Goal: Task Accomplishment & Management: Manage account settings

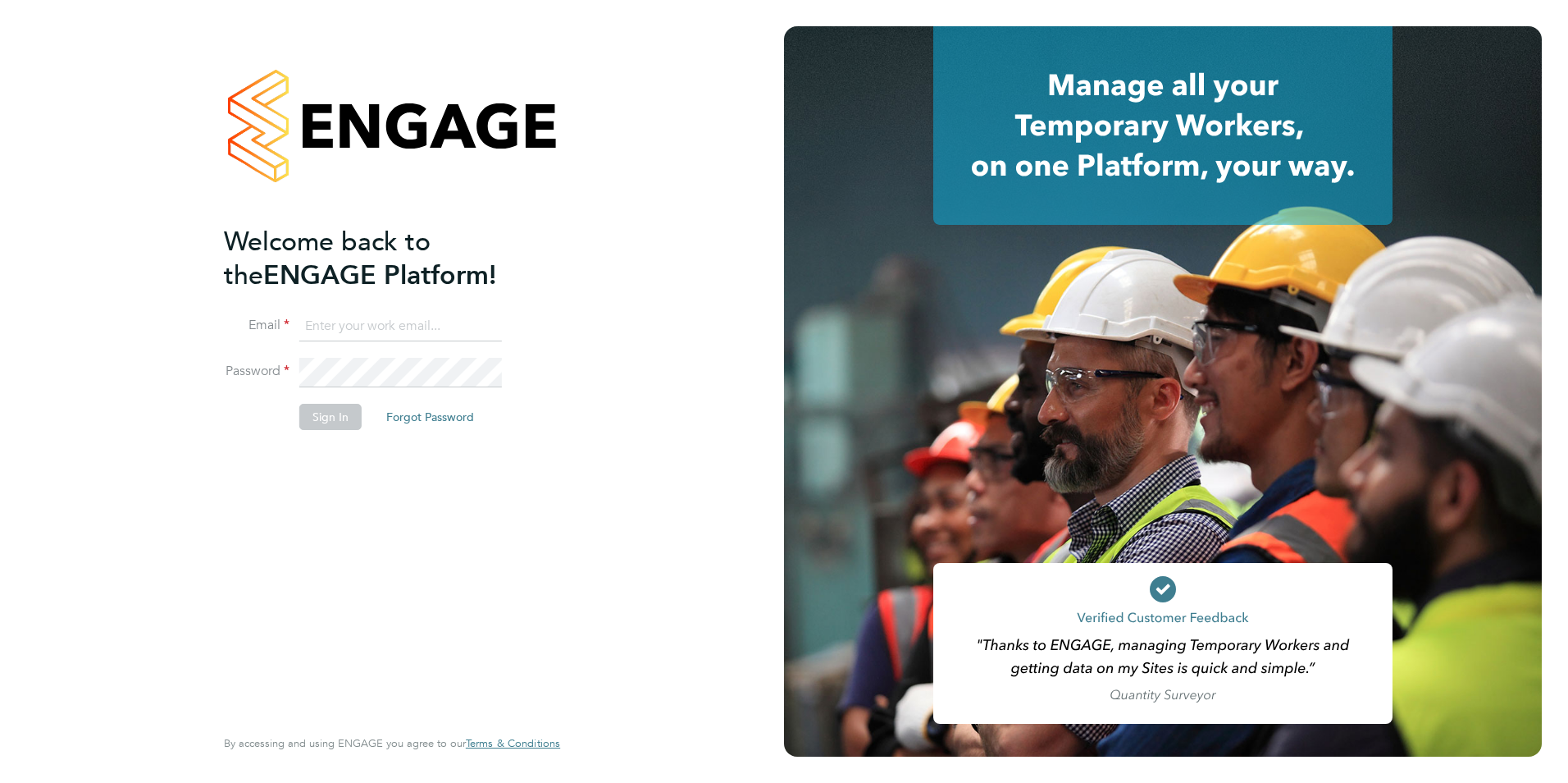
click at [361, 331] on input at bounding box center [400, 327] width 202 height 30
type input "george.taylor@bhafc.co.uk"
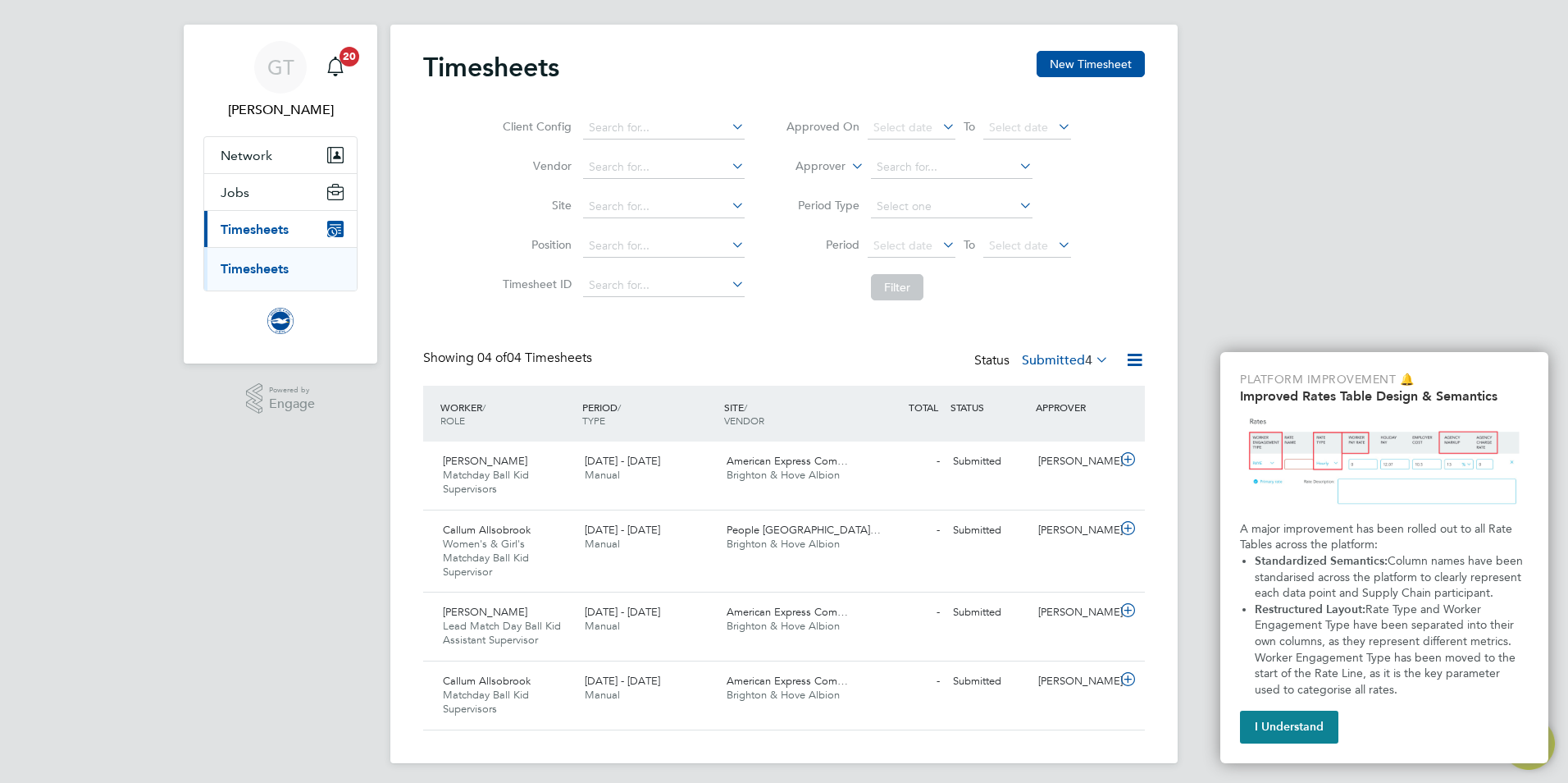
scroll to position [28, 0]
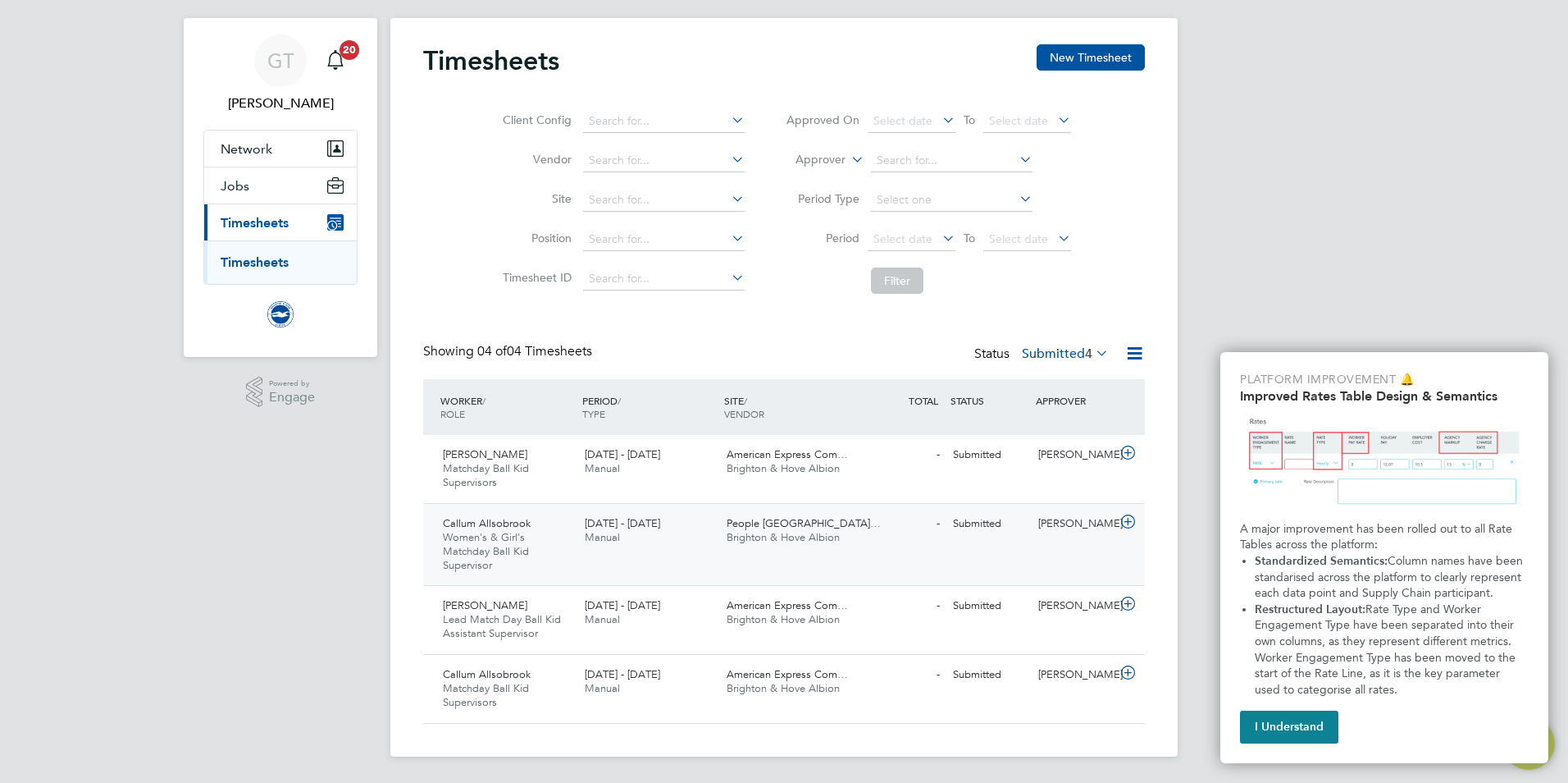
click at [591, 547] on div "1 - 31 Aug 2025 Manual" at bounding box center [649, 531] width 142 height 41
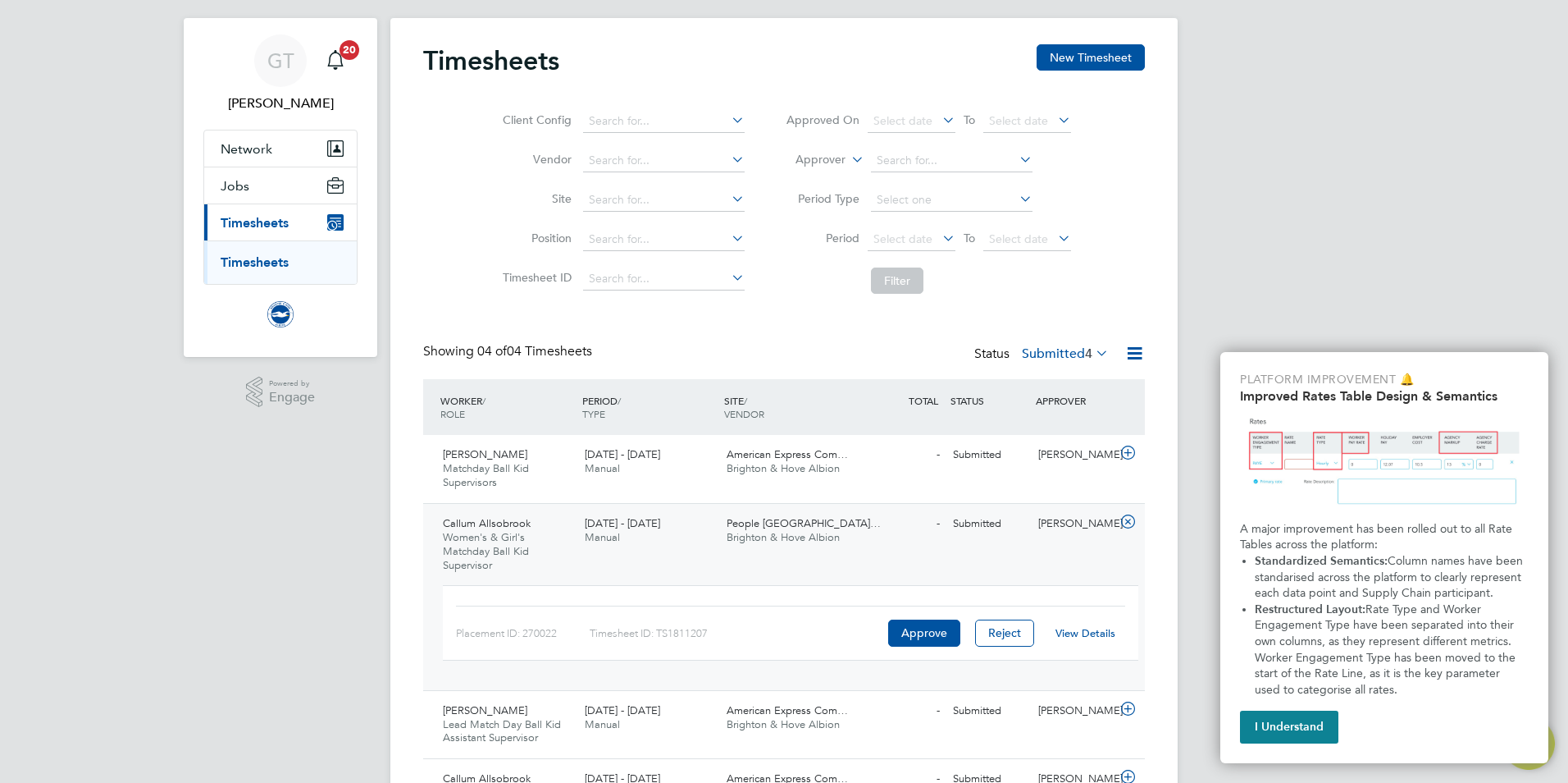
click at [1074, 635] on link "View Details" at bounding box center [1085, 633] width 60 height 14
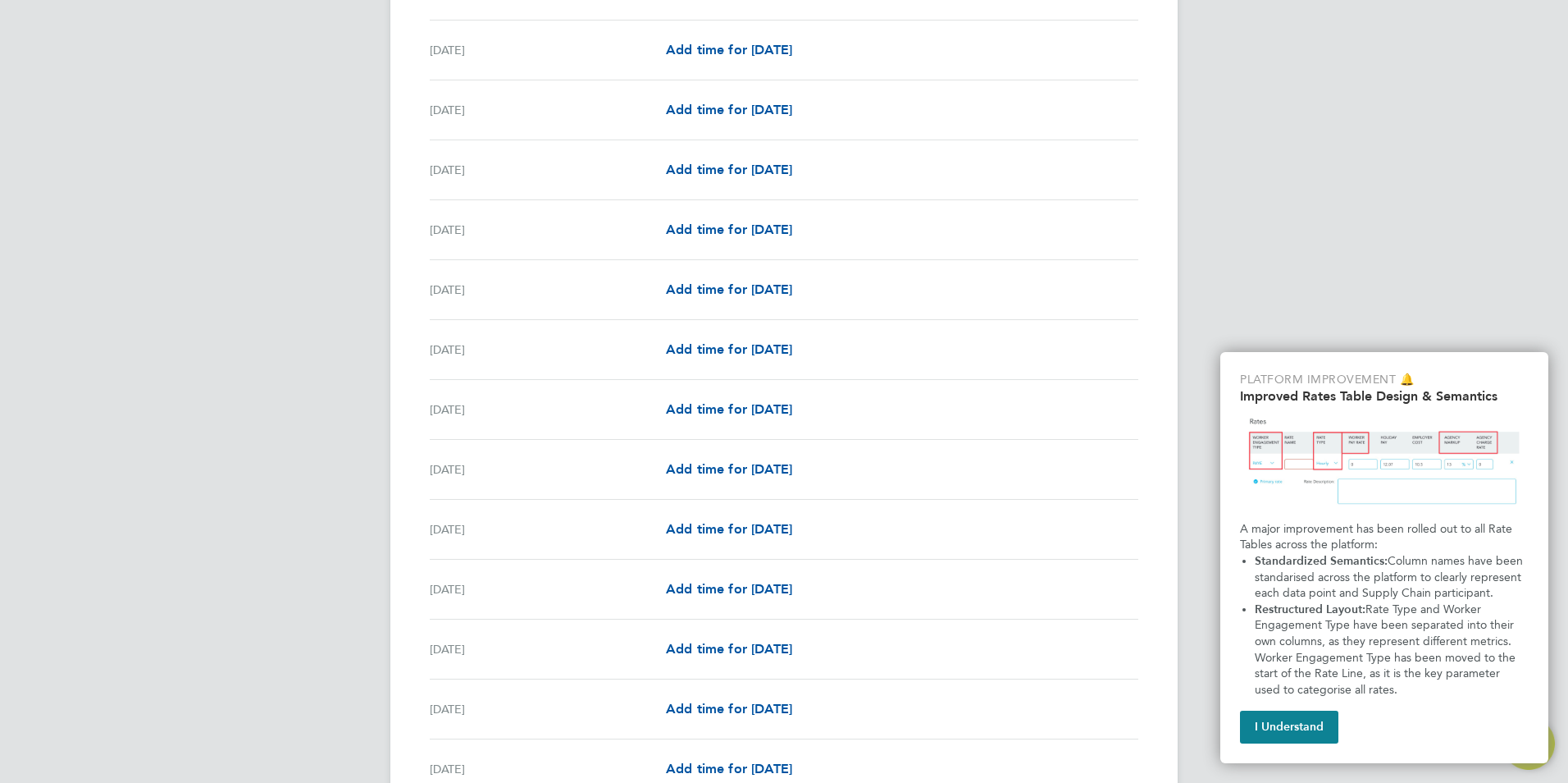
scroll to position [1762, 0]
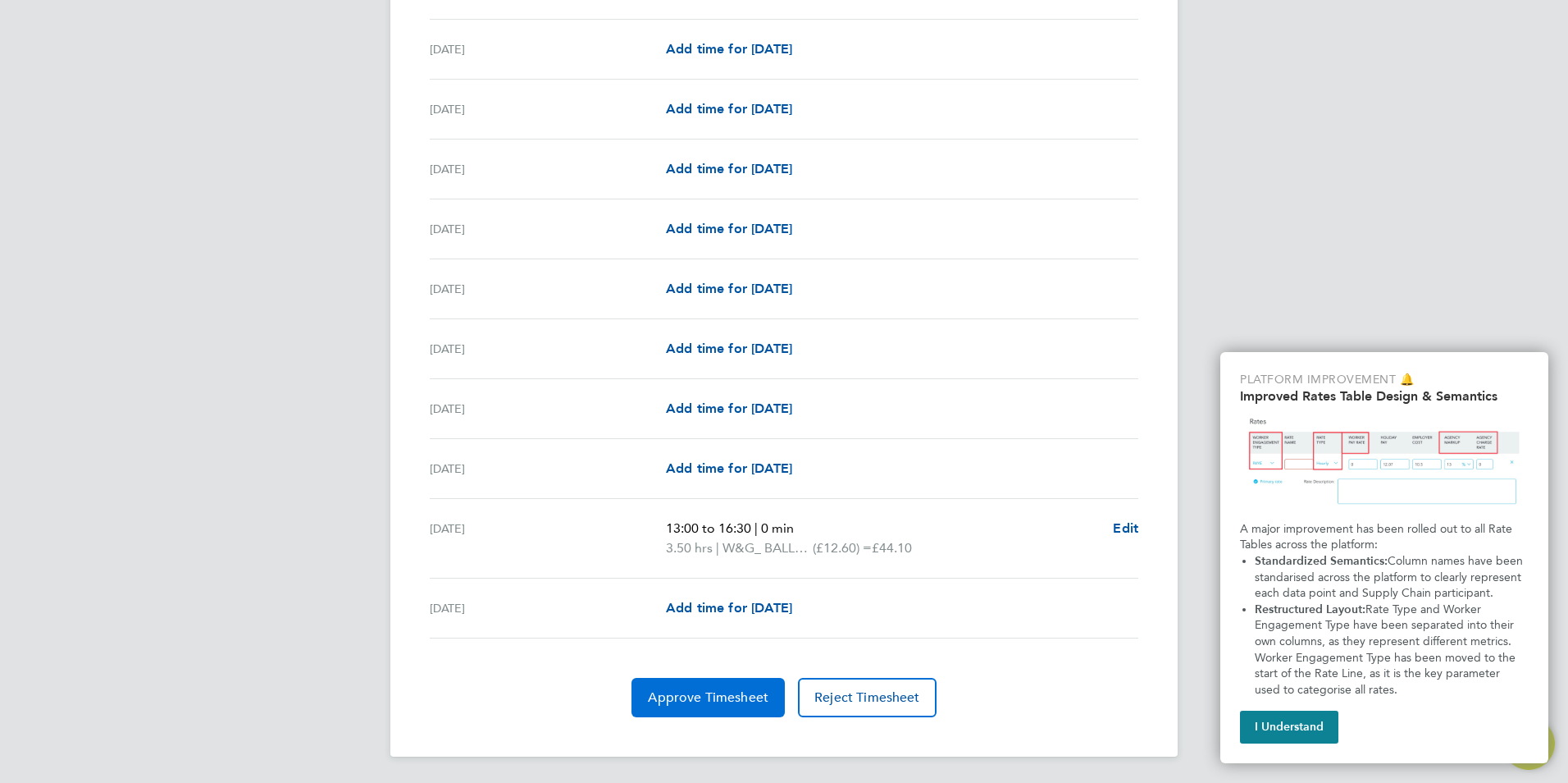
click at [657, 694] on span "Approve Timesheet" at bounding box center [708, 698] width 120 height 17
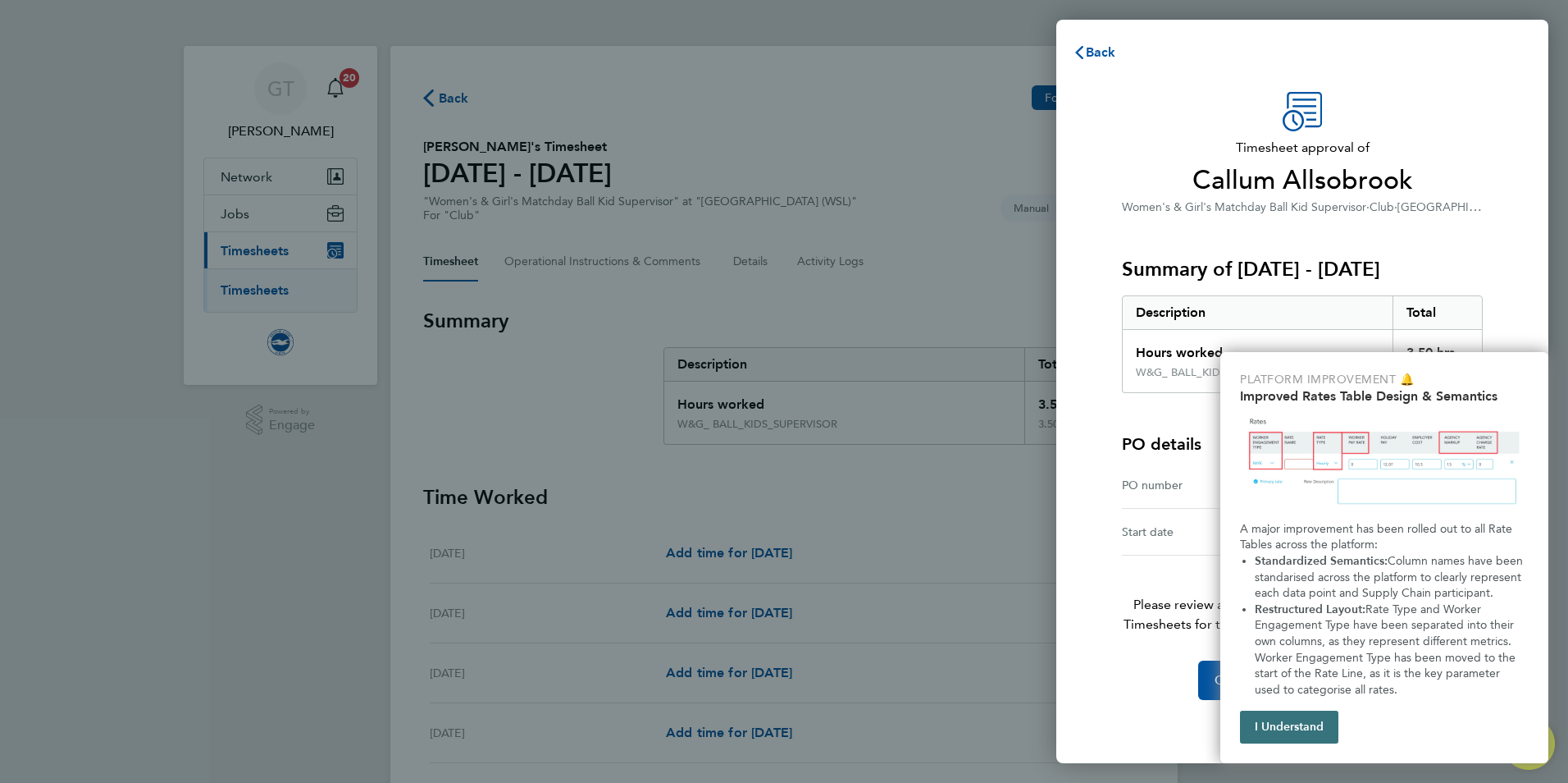
click at [1277, 720] on button "I Understand" at bounding box center [1289, 726] width 99 height 33
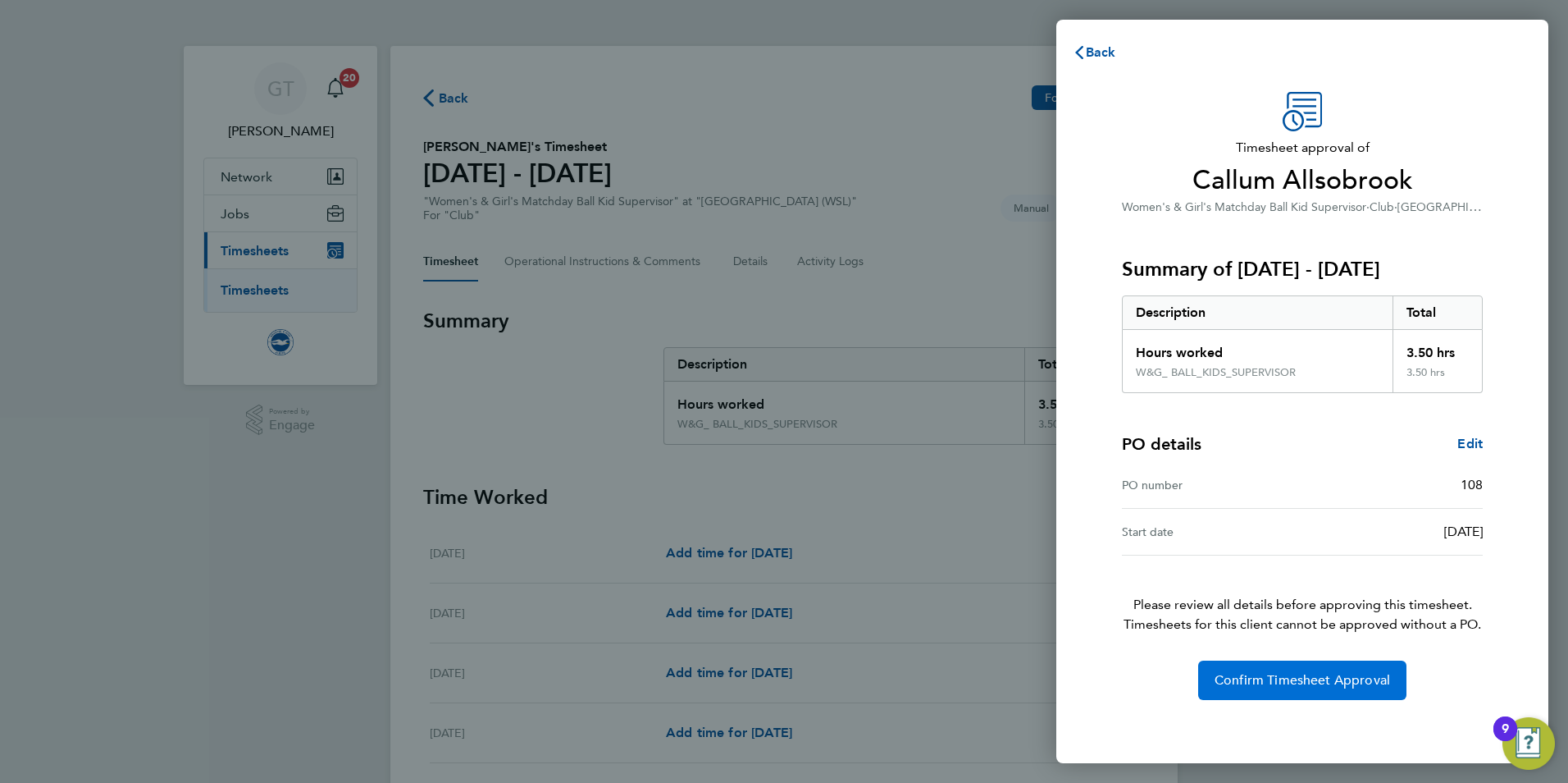
click at [1243, 678] on span "Confirm Timesheet Approval" at bounding box center [1302, 680] width 175 height 17
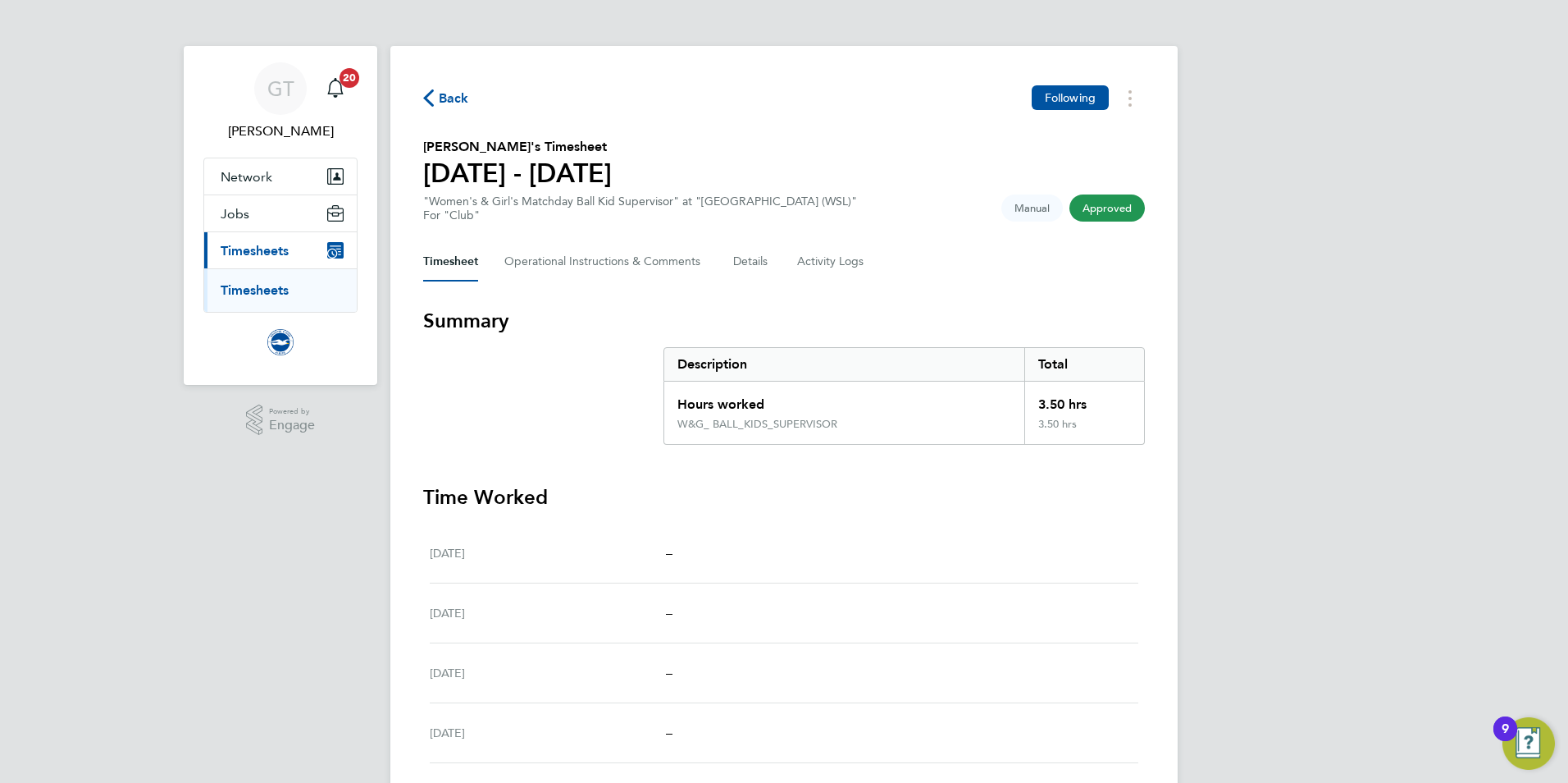
click at [274, 292] on link "Timesheets" at bounding box center [254, 290] width 68 height 16
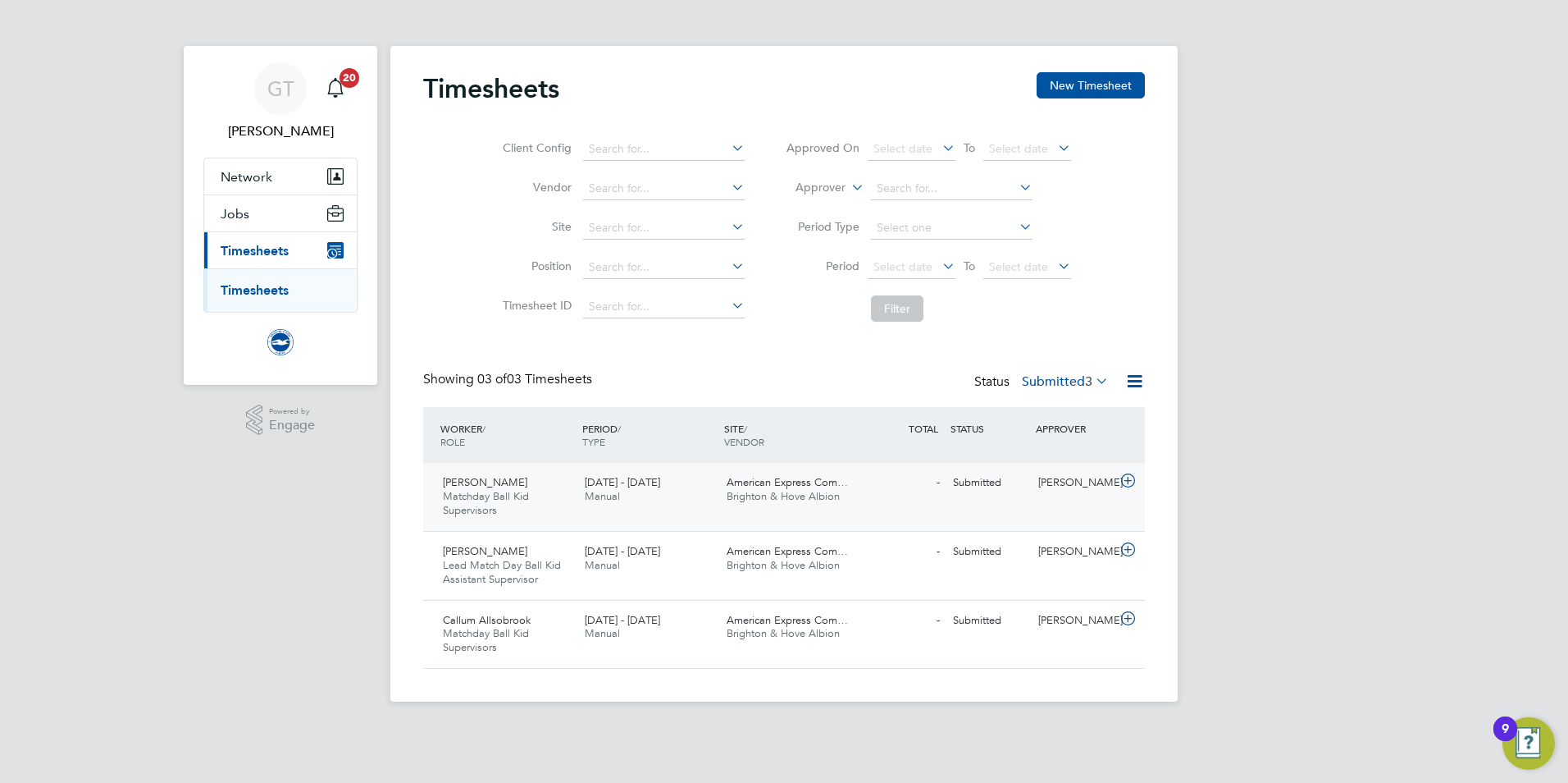
click at [905, 501] on div "Thomas Mahoney Matchday Ball Kid Supervisors 1 - 31 Aug 2025 1 - 31 Aug 2025 Ma…" at bounding box center [784, 497] width 722 height 68
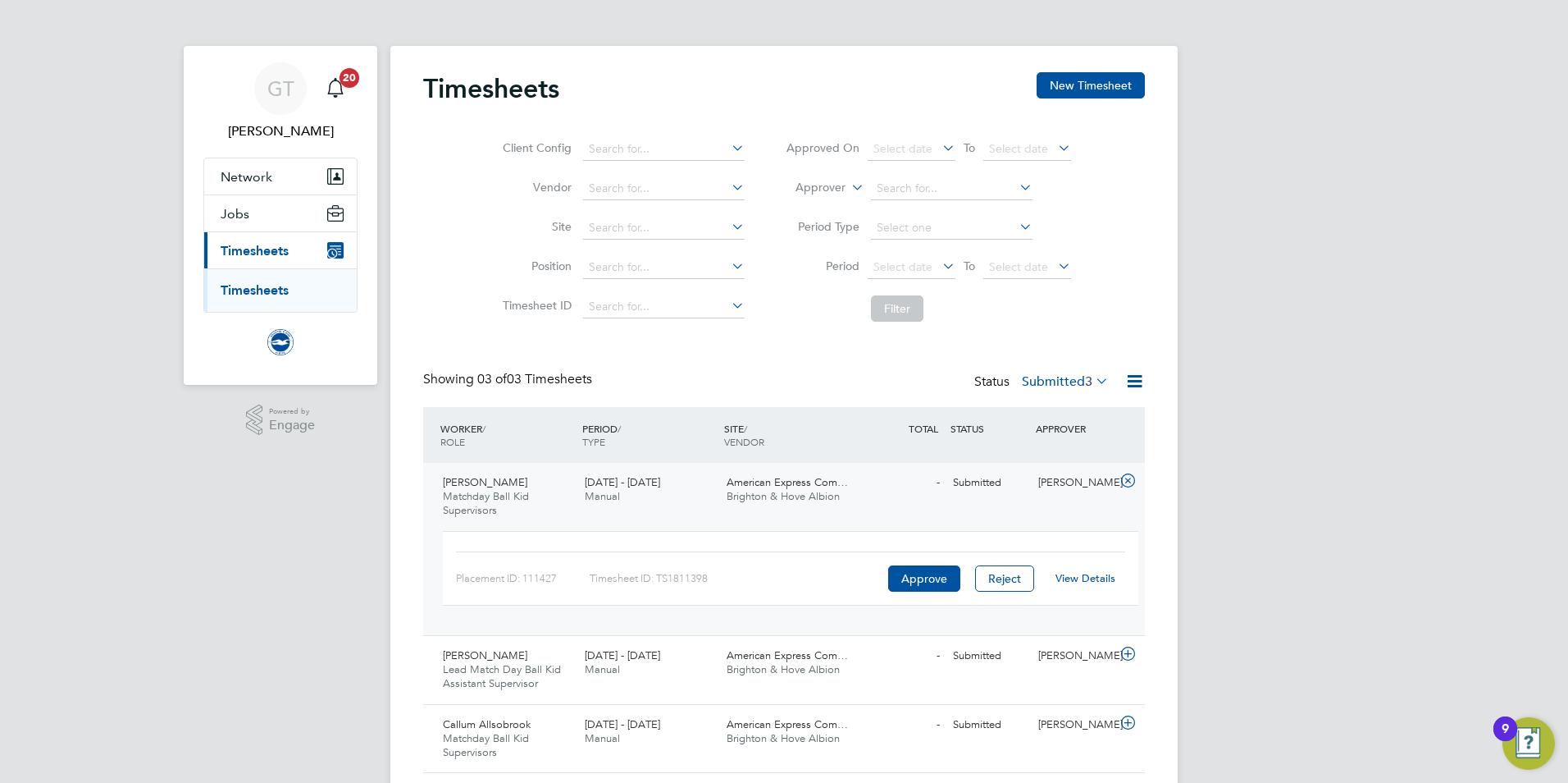
click at [1073, 577] on link "View Details" at bounding box center [1085, 578] width 60 height 14
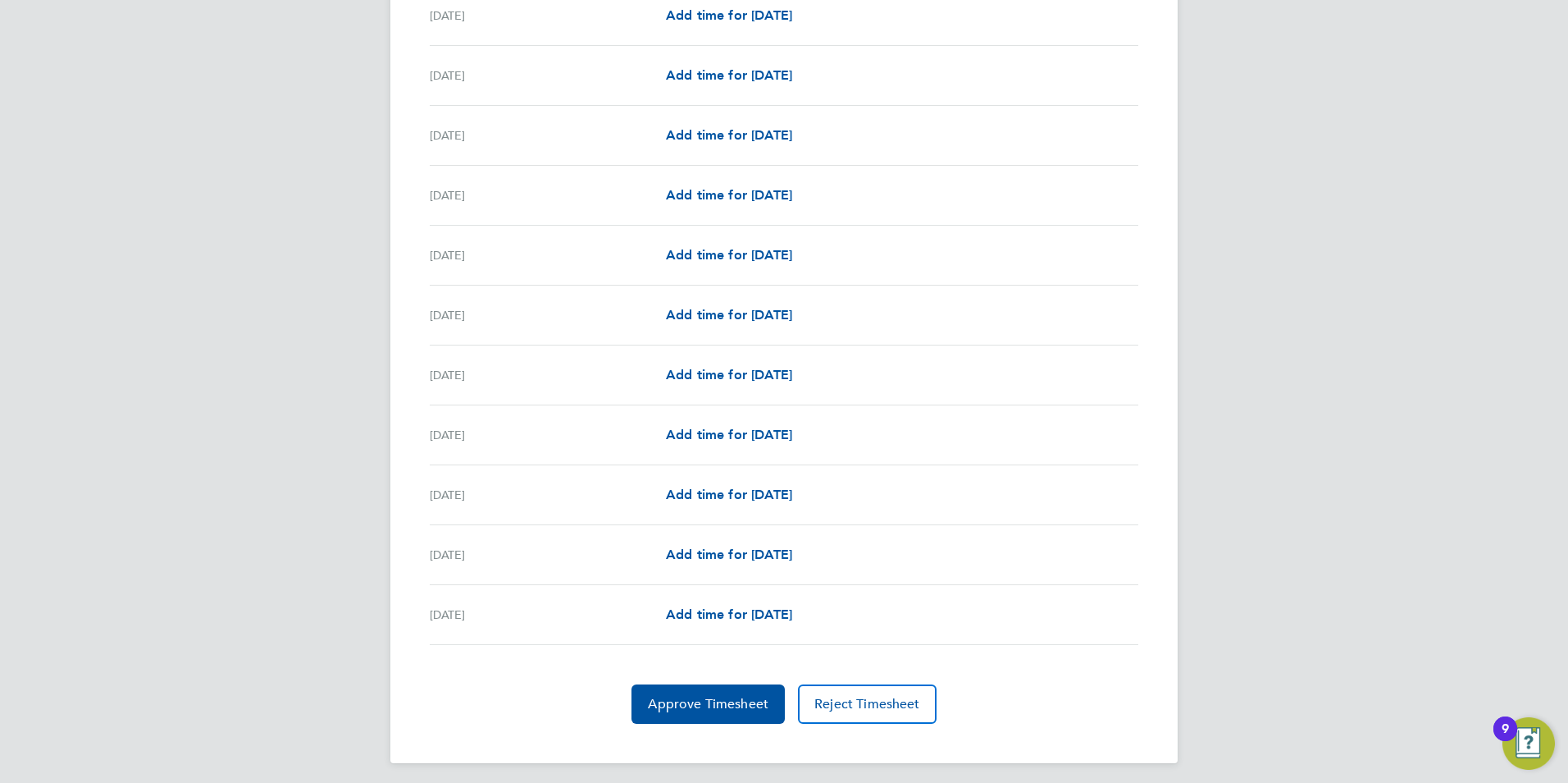
scroll to position [1762, 0]
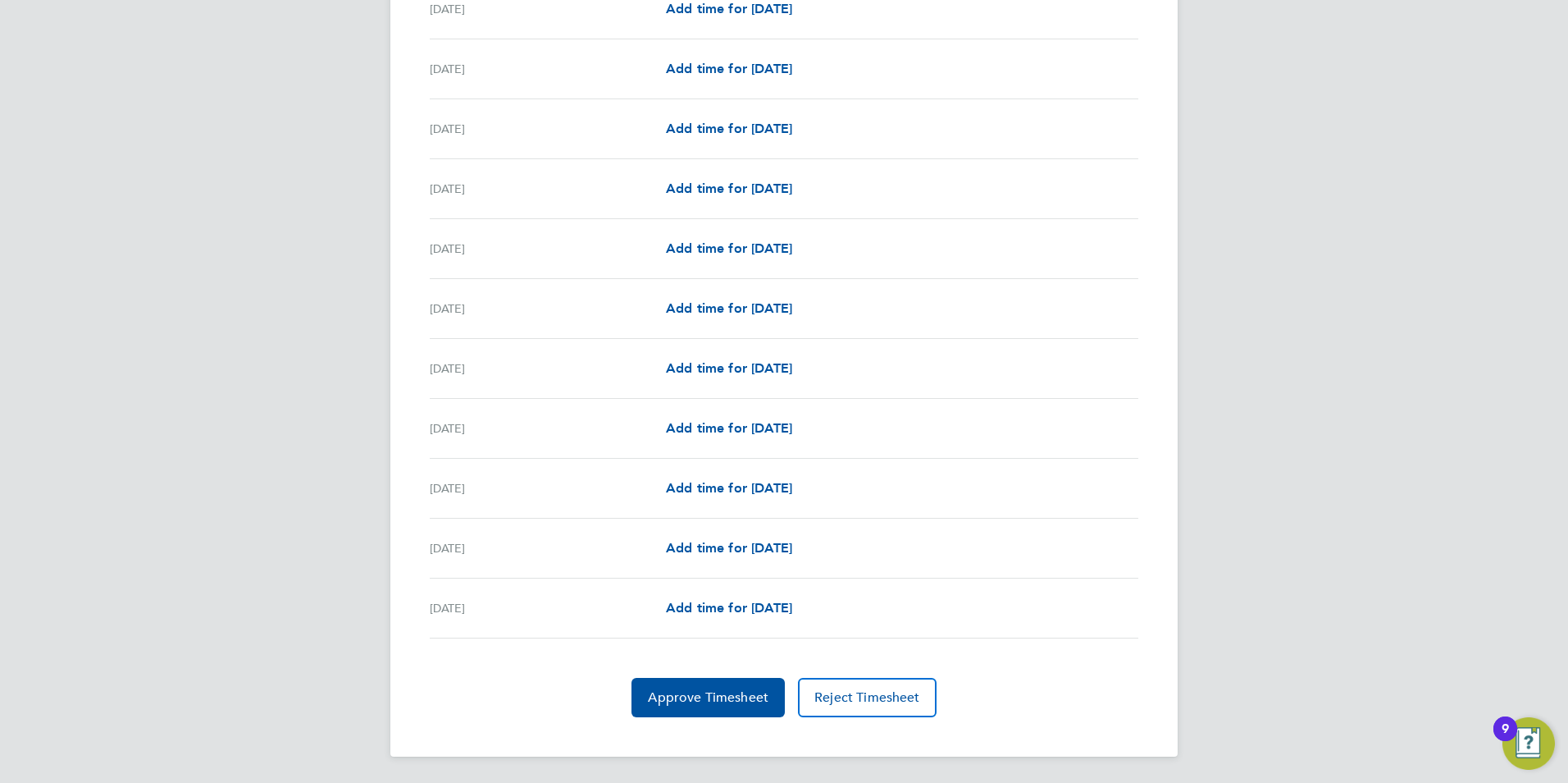
click at [675, 694] on span "Approve Timesheet" at bounding box center [708, 698] width 120 height 17
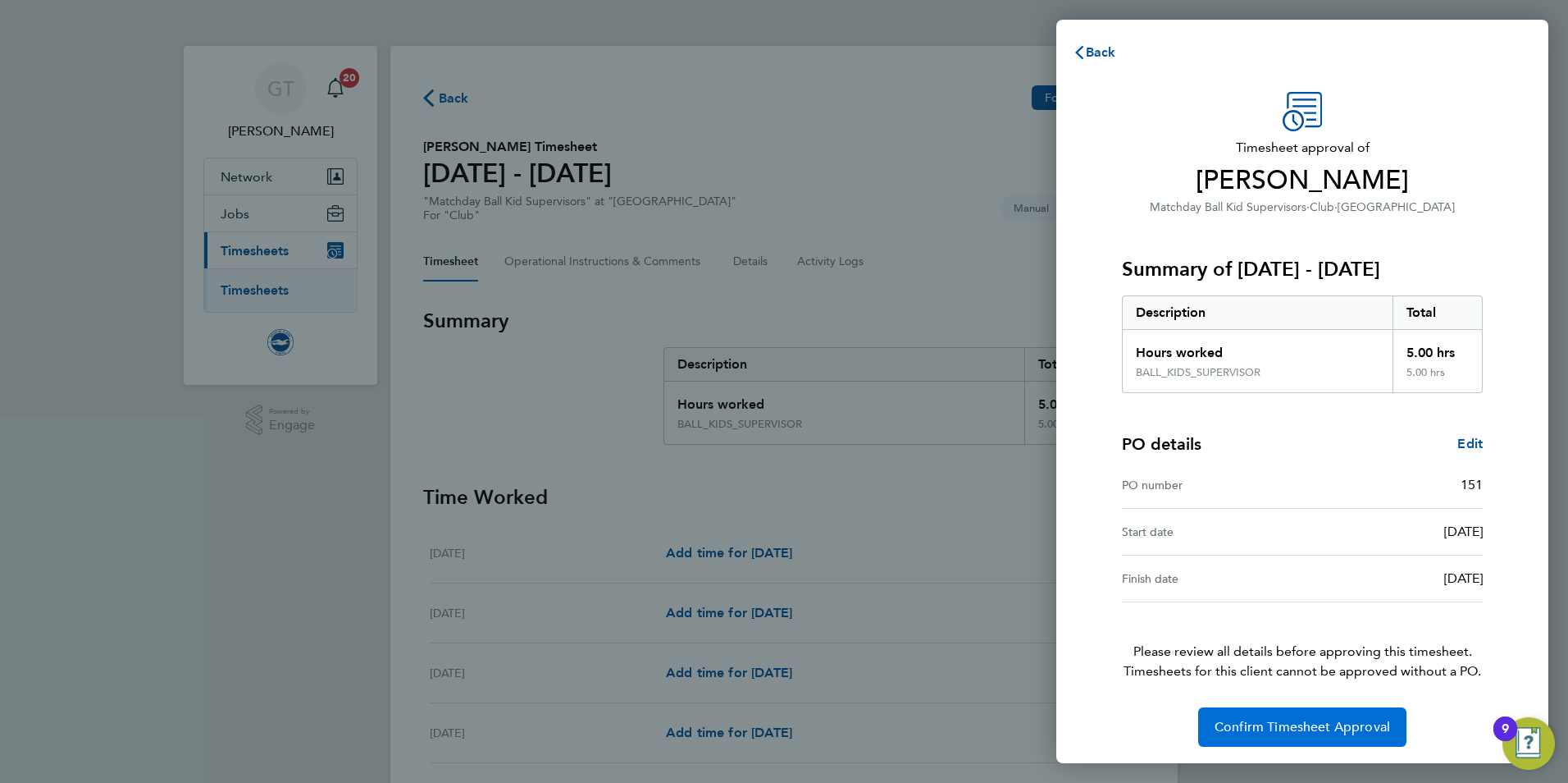
click at [1312, 729] on span "Confirm Timesheet Approval" at bounding box center [1302, 727] width 175 height 17
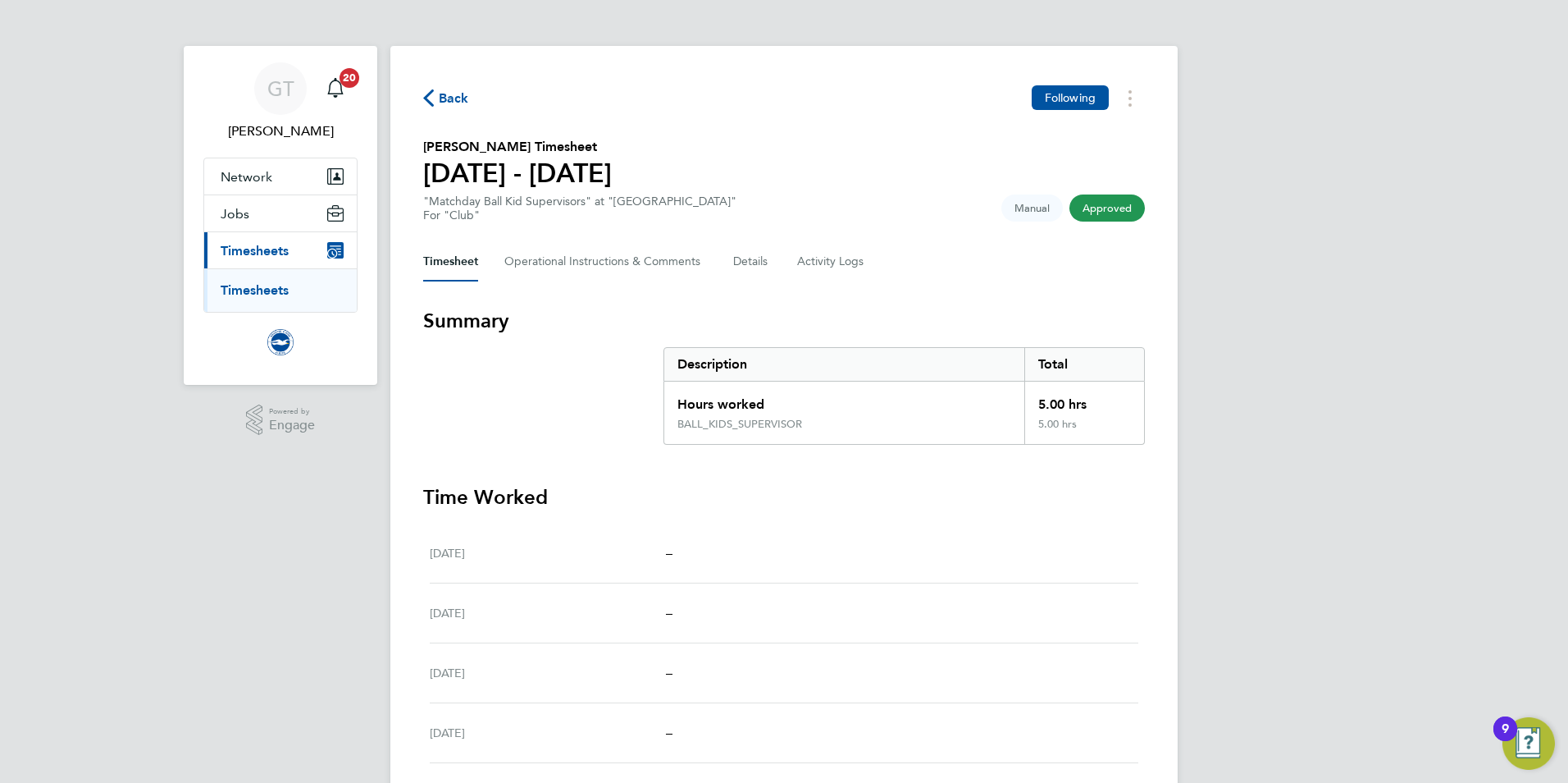
click at [271, 285] on link "Timesheets" at bounding box center [254, 290] width 68 height 16
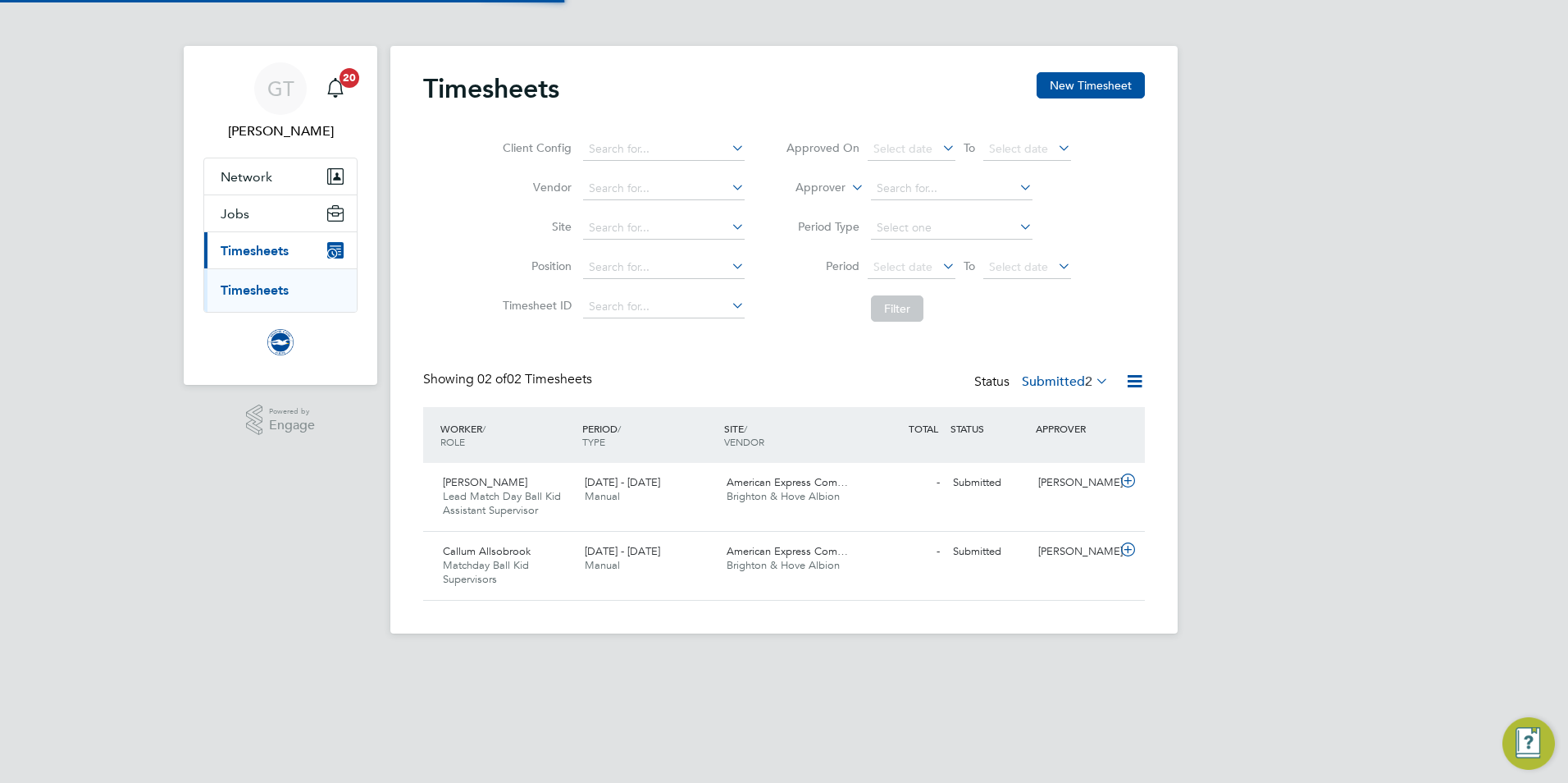
scroll to position [42, 143]
click at [717, 558] on div "1 - 31 Aug 2025 Manual" at bounding box center [649, 559] width 142 height 41
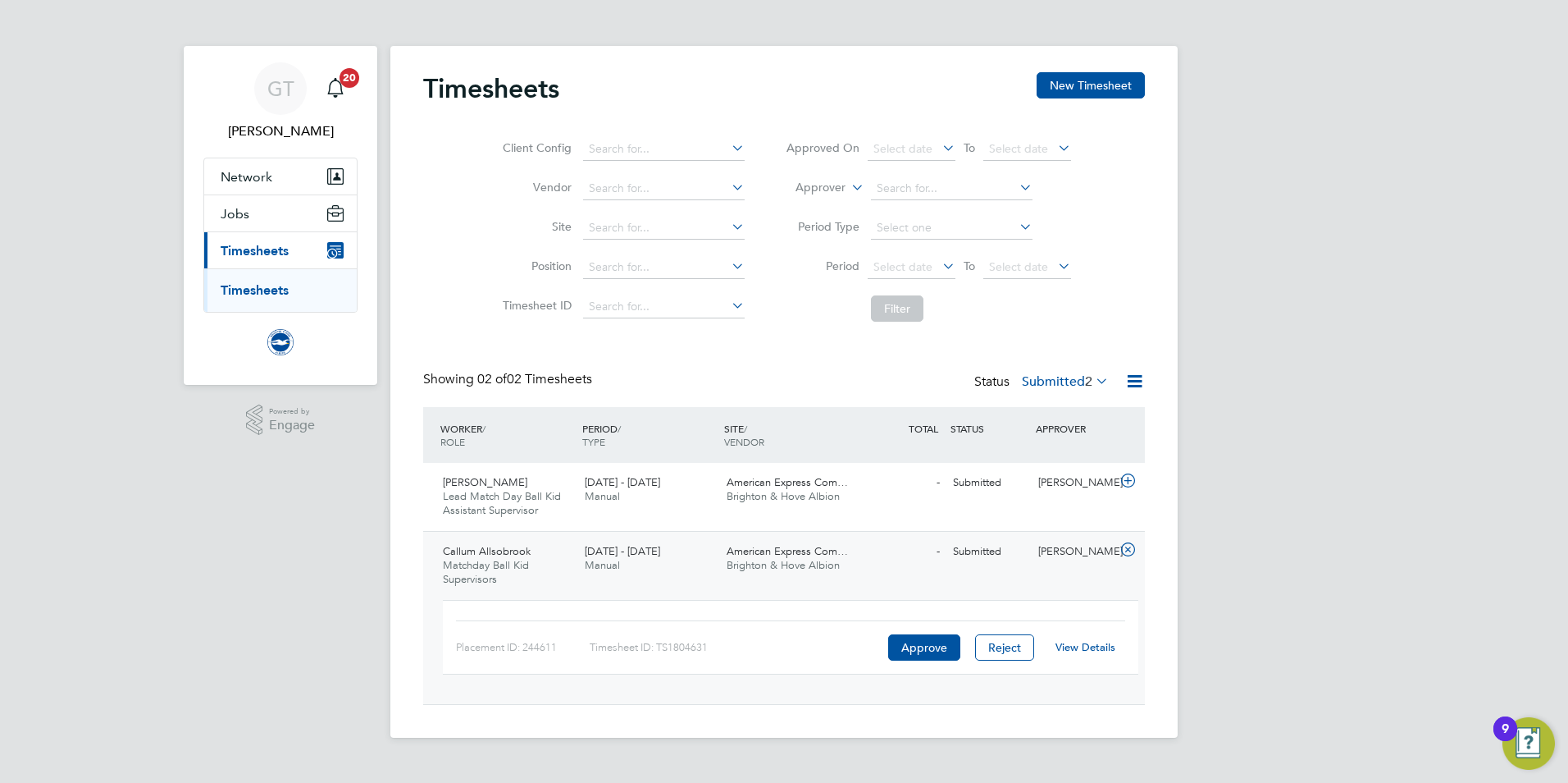
click at [1080, 650] on link "View Details" at bounding box center [1085, 647] width 60 height 14
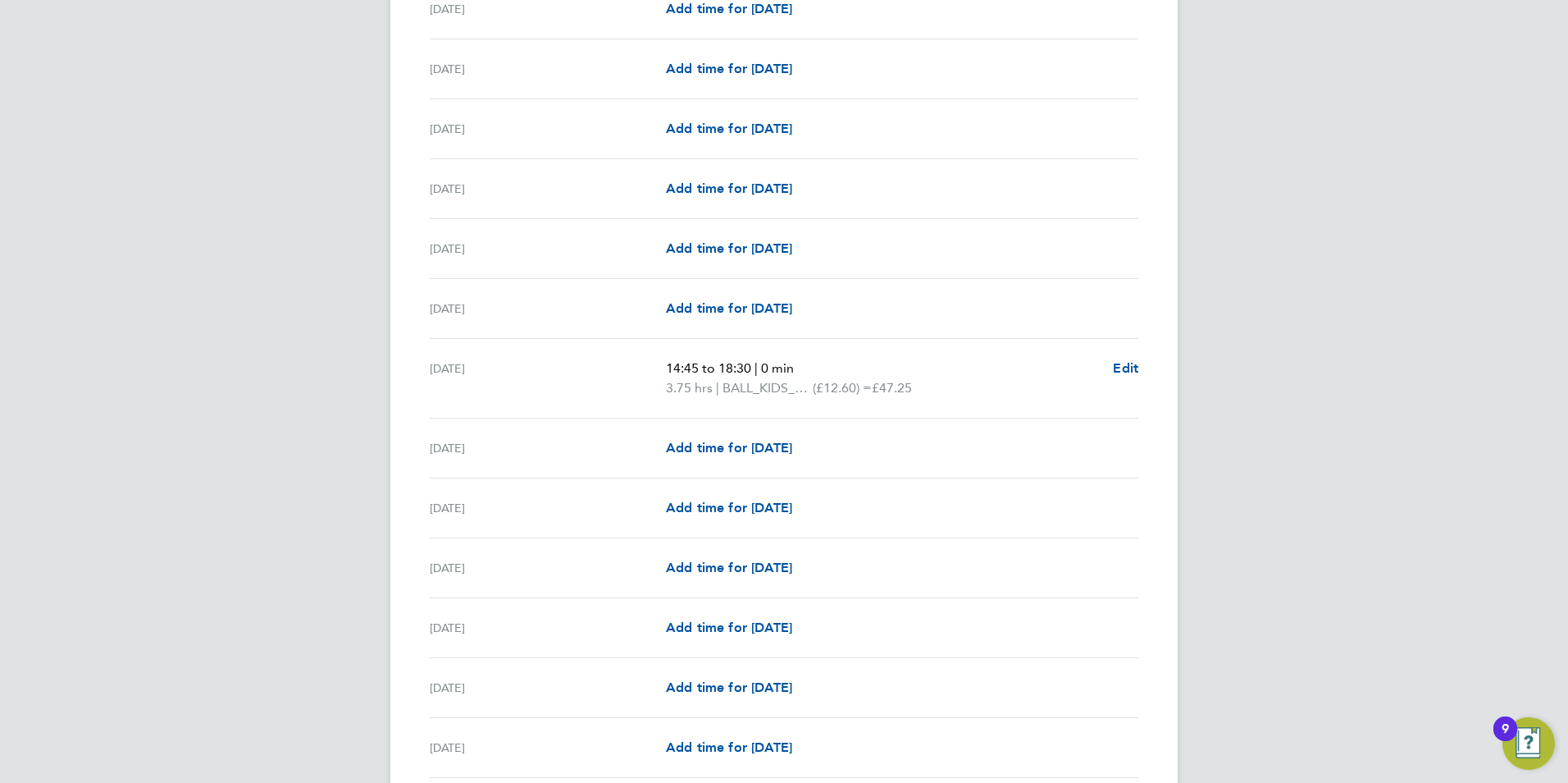
scroll to position [1149, 0]
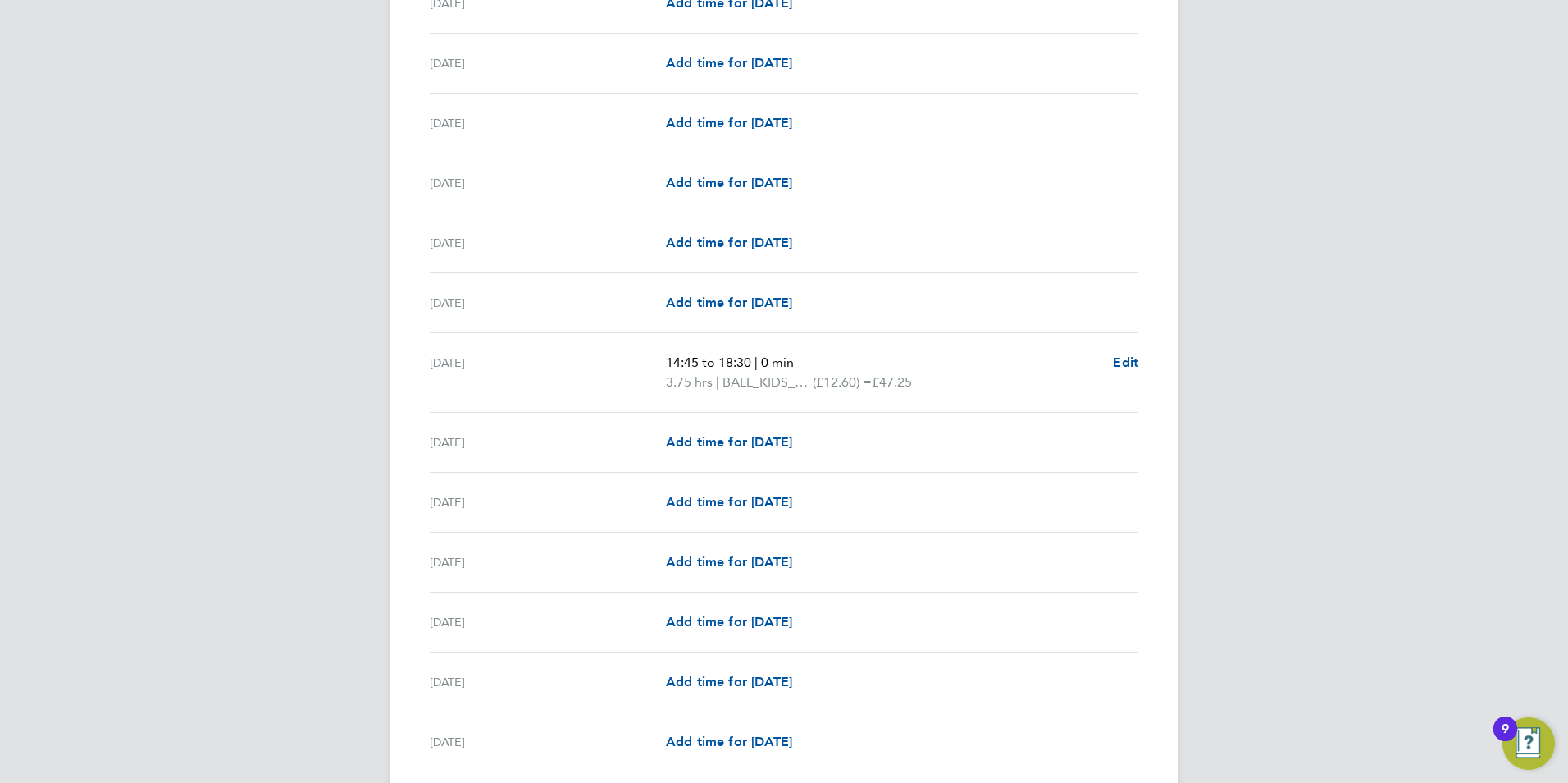
drag, startPoint x: 751, startPoint y: 346, endPoint x: 757, endPoint y: 353, distance: 9.2
click at [751, 346] on div "[DATE] 14:45 to 18:30 | 0 min 3.75 hrs | BALL_KIDS_SUPERVISOR (£12.60) = £47.25…" at bounding box center [784, 372] width 709 height 79
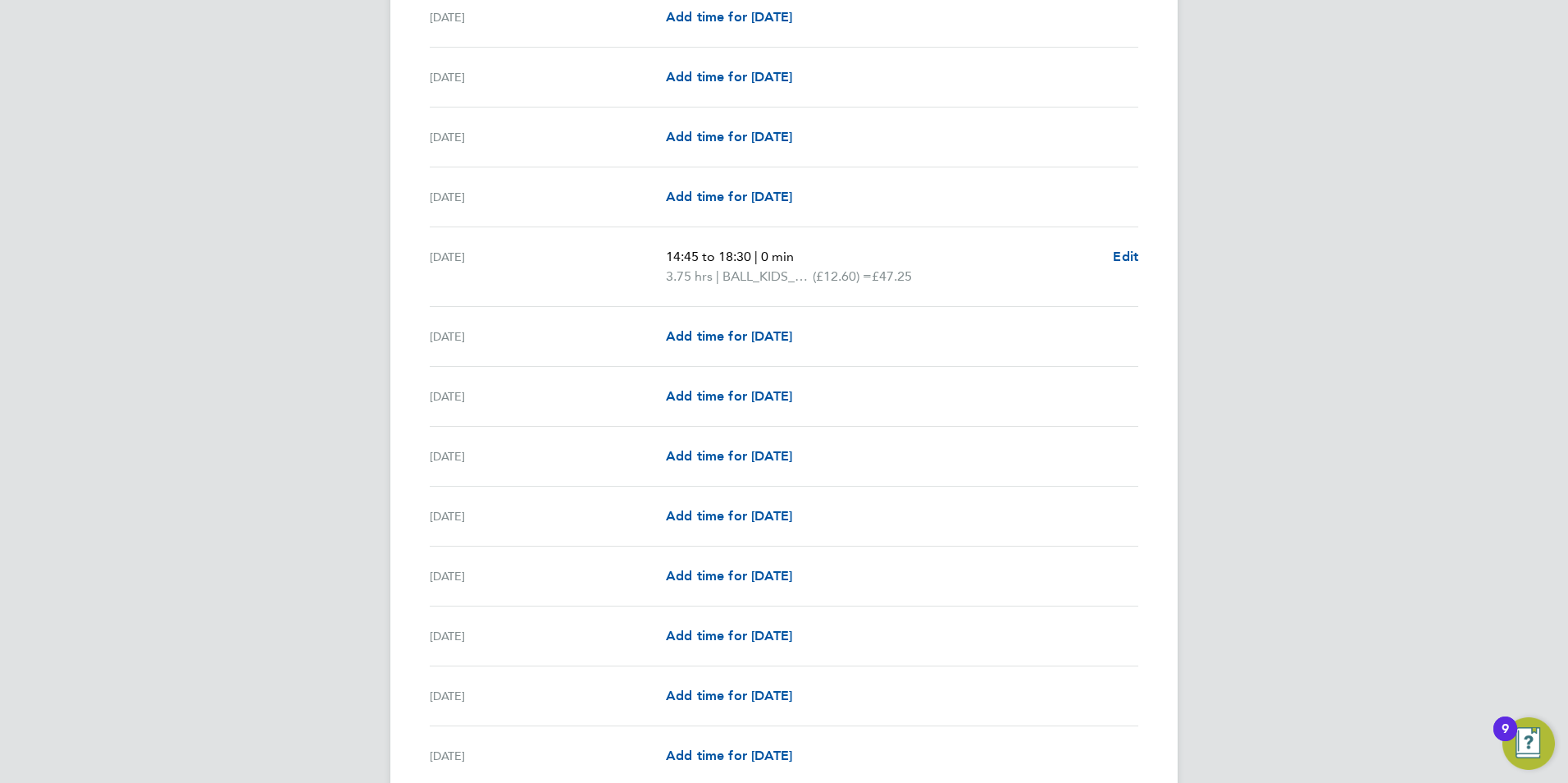
scroll to position [1781, 0]
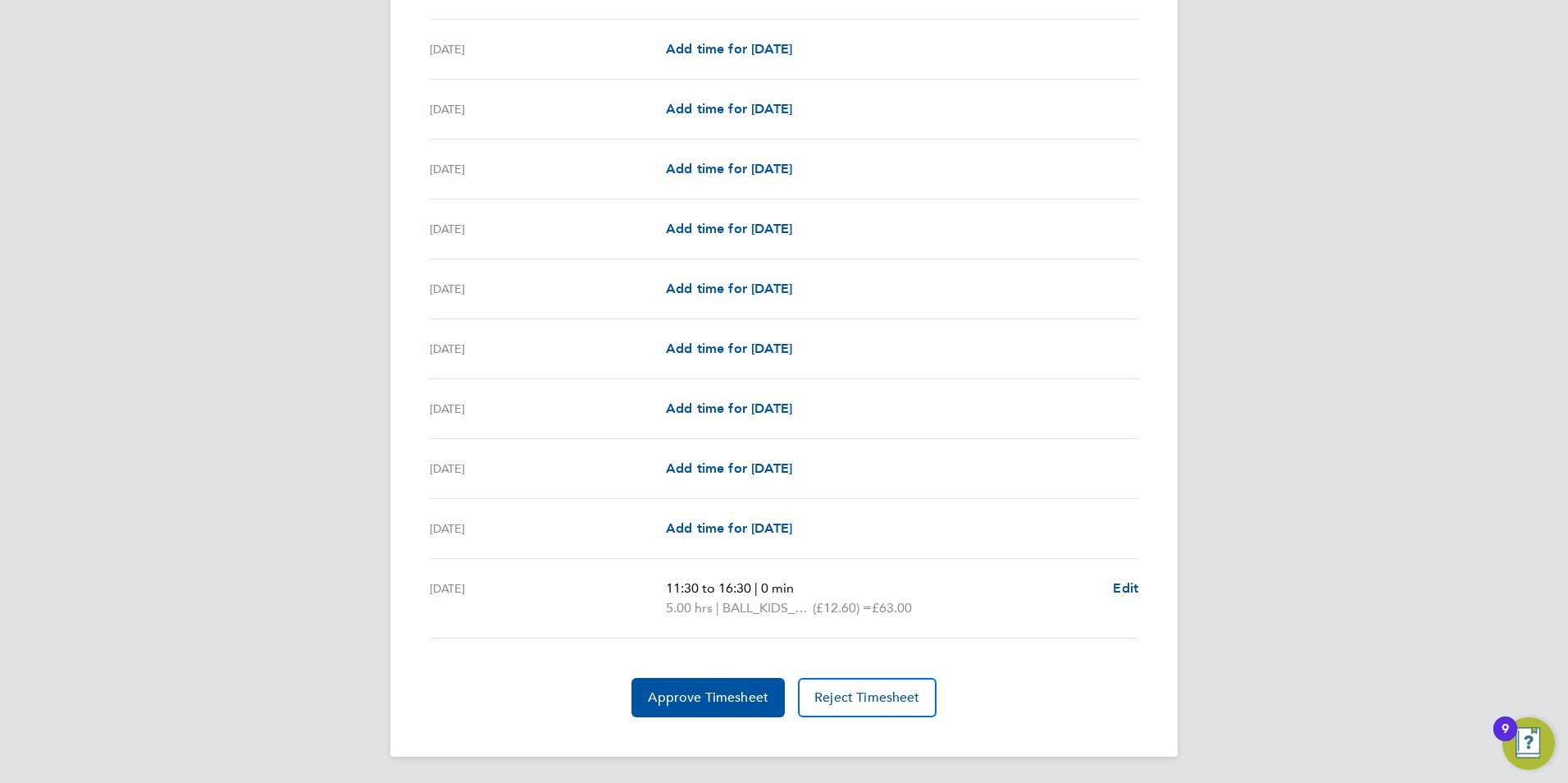
click at [637, 700] on button "Approve Timesheet" at bounding box center [708, 697] width 154 height 39
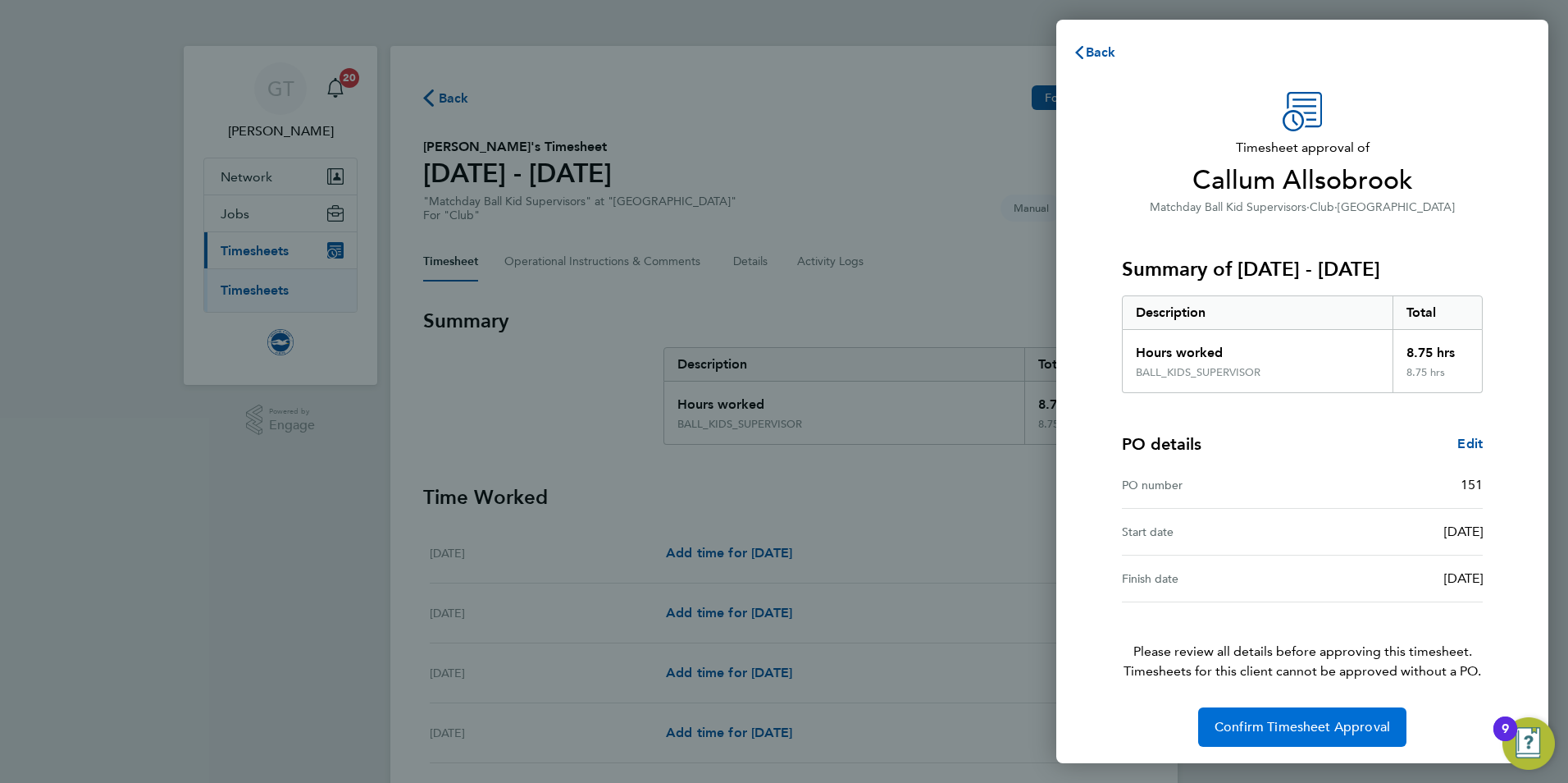
click at [1255, 736] on button "Confirm Timesheet Approval" at bounding box center [1302, 727] width 209 height 39
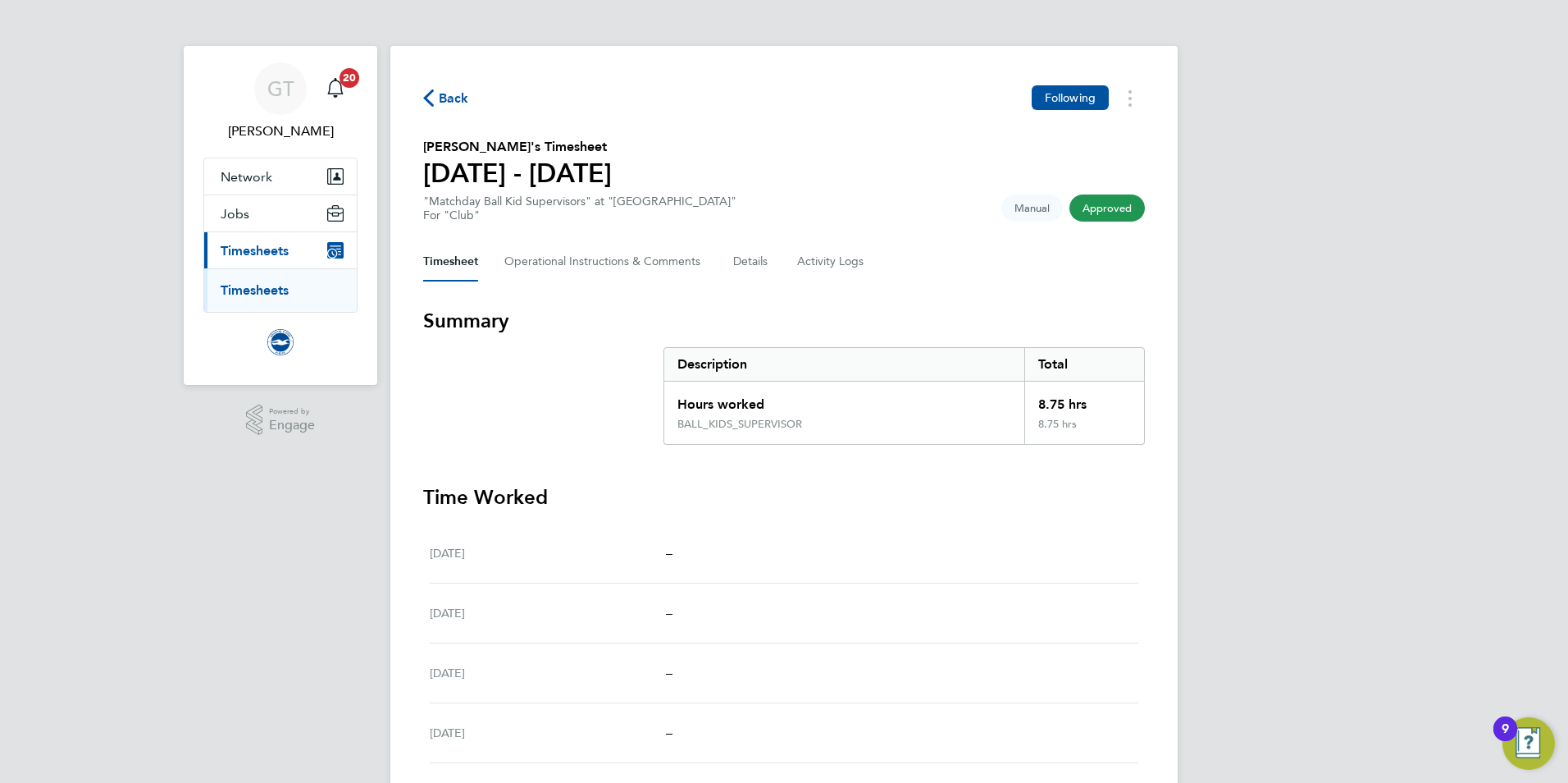
click at [278, 291] on link "Timesheets" at bounding box center [254, 290] width 68 height 16
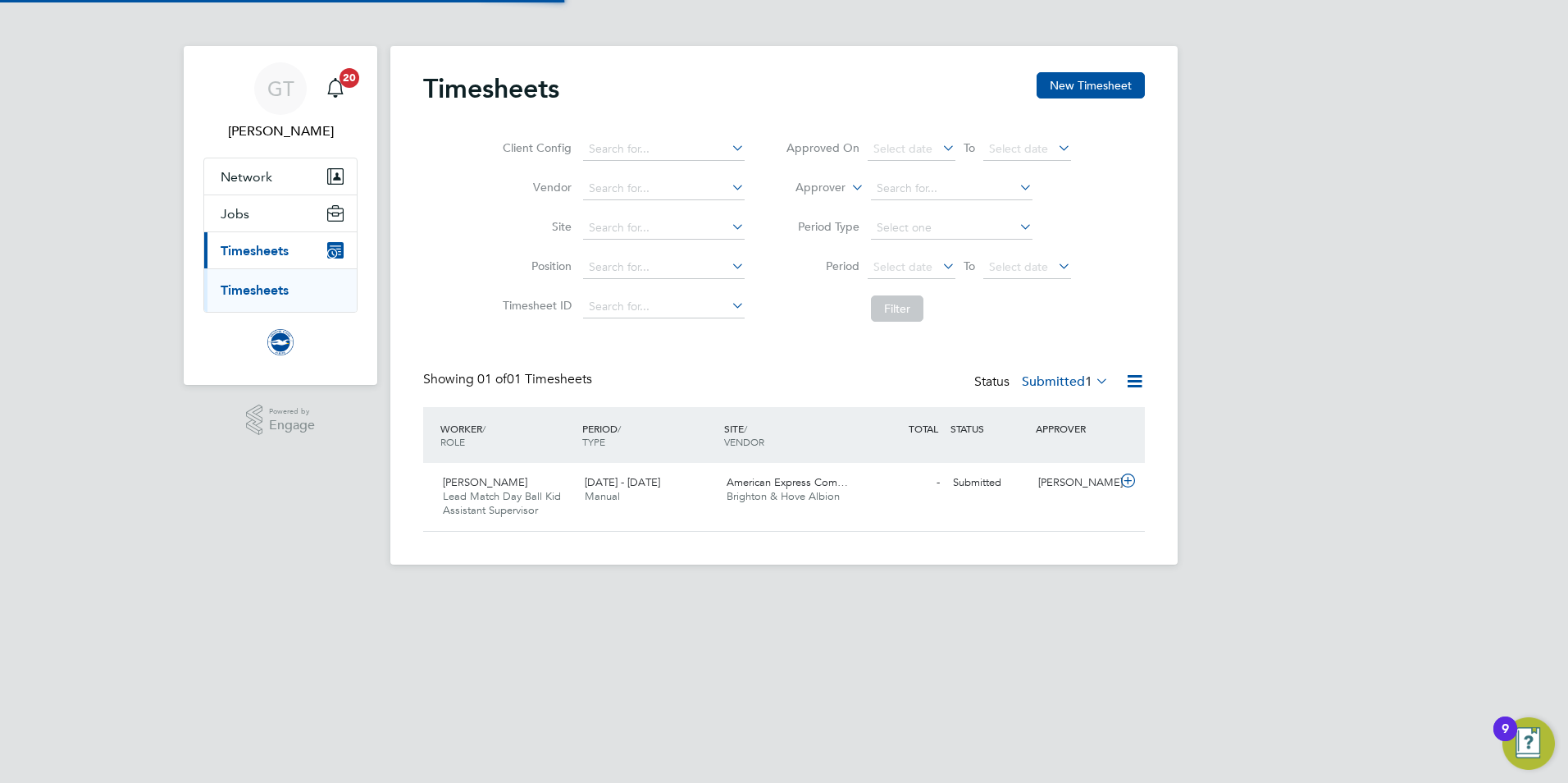
scroll to position [42, 143]
click at [1030, 485] on div "Submitted" at bounding box center [989, 483] width 86 height 27
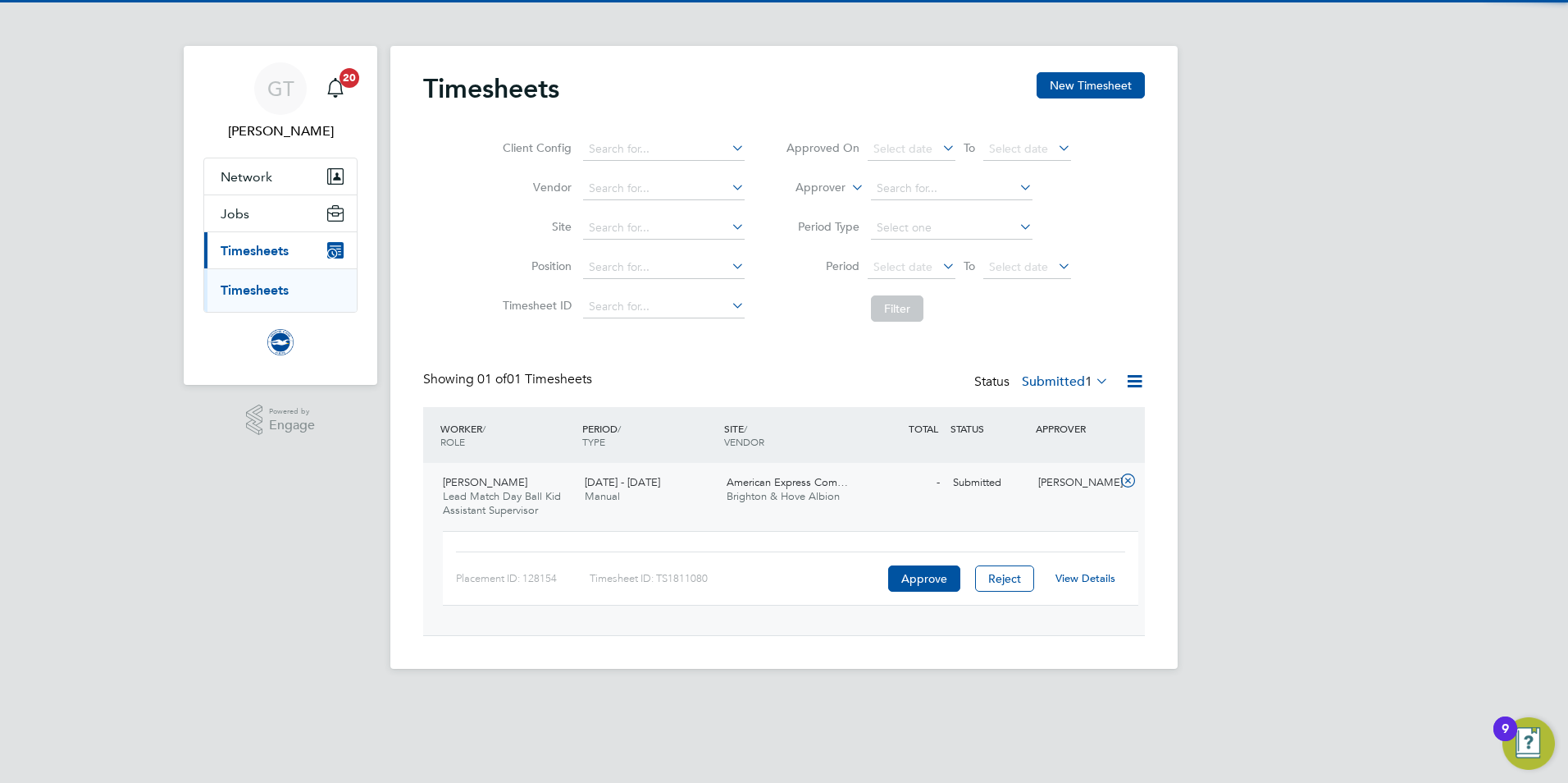
click at [1092, 580] on link "View Details" at bounding box center [1085, 578] width 60 height 14
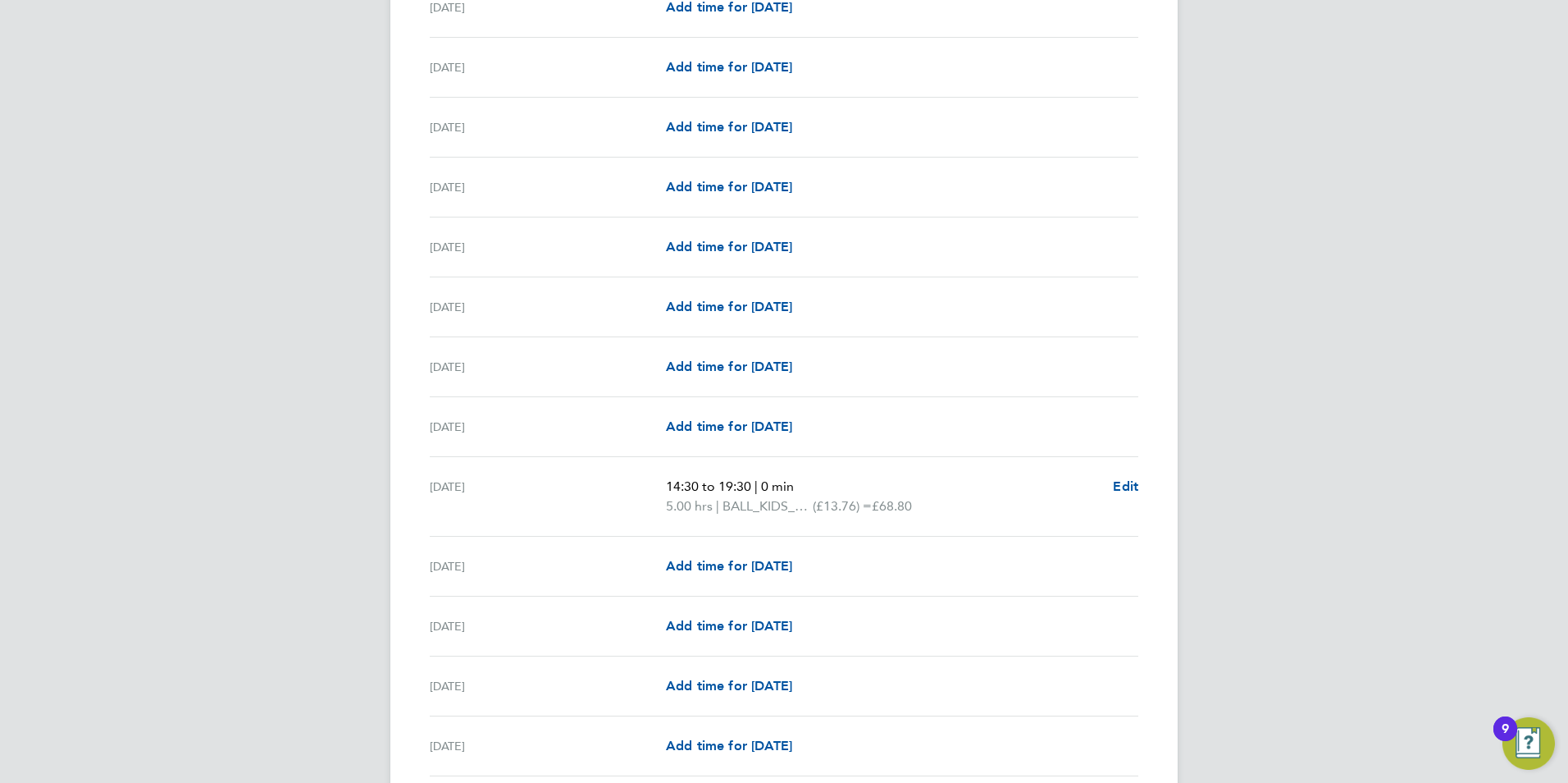
scroll to position [574, 0]
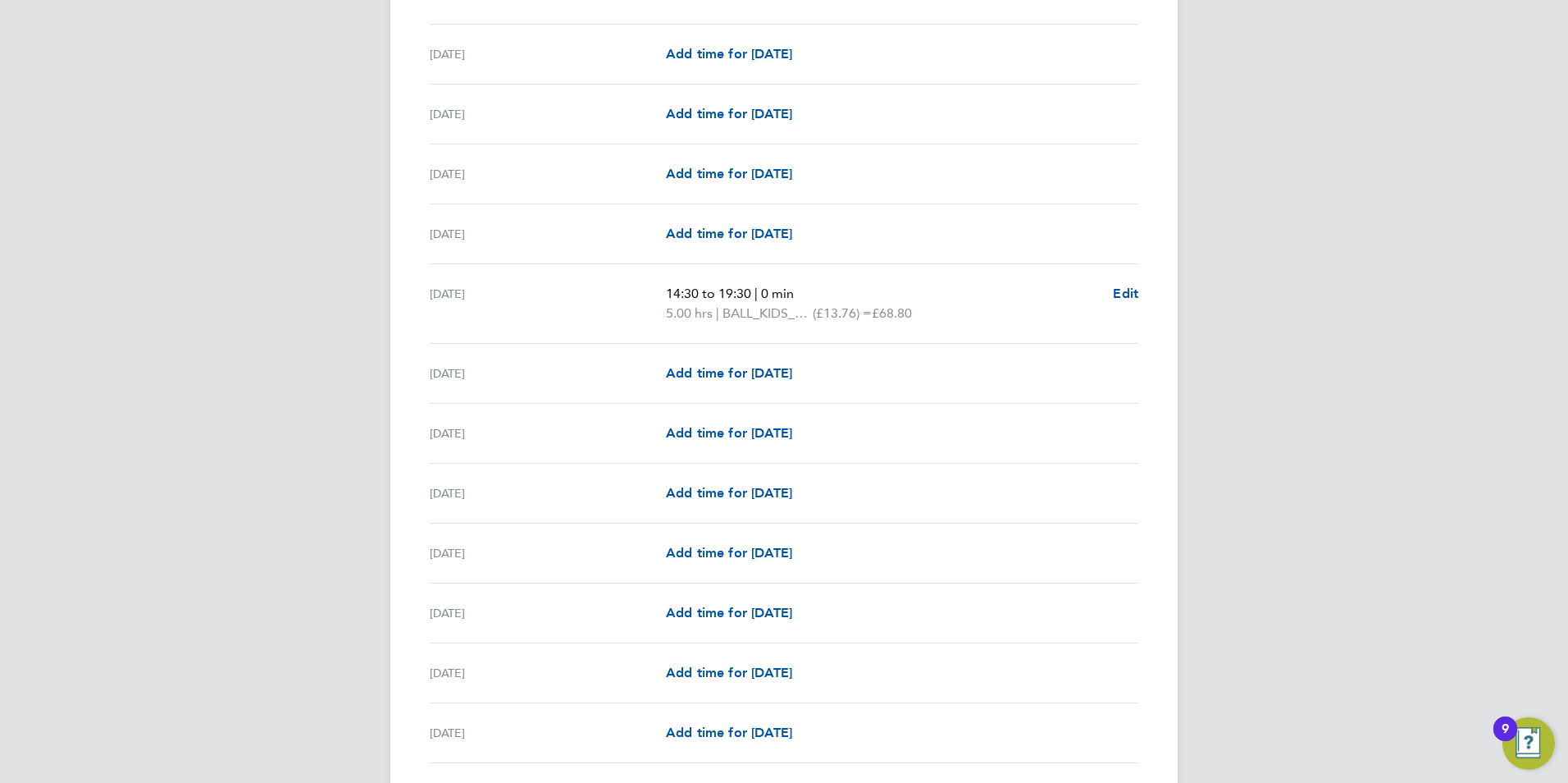
click at [353, 296] on div "GT [PERSON_NAME] Notifications 20 Applications: Network Sites Jobs Placements C…" at bounding box center [784, 543] width 1568 height 2564
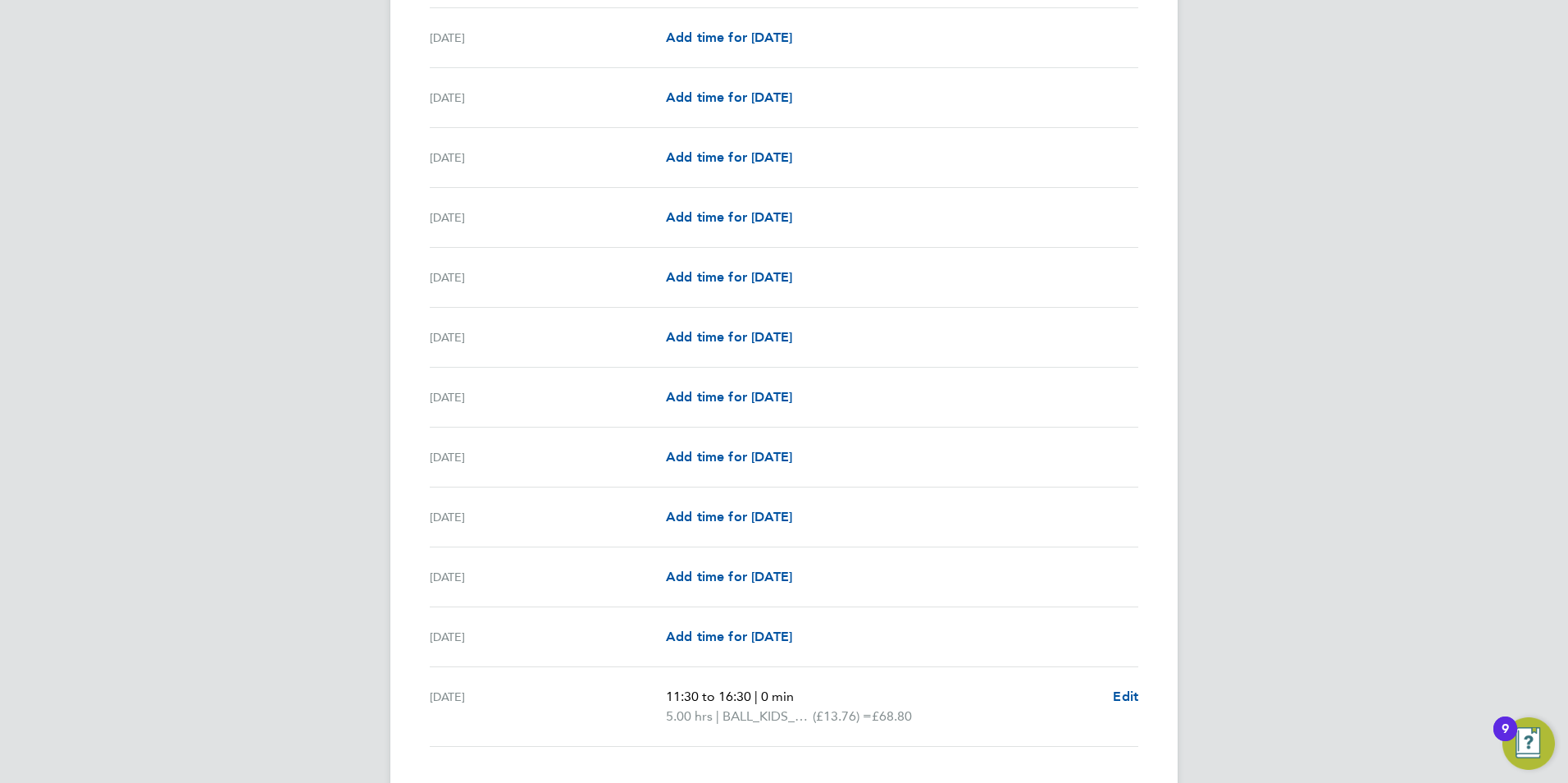
scroll to position [1781, 0]
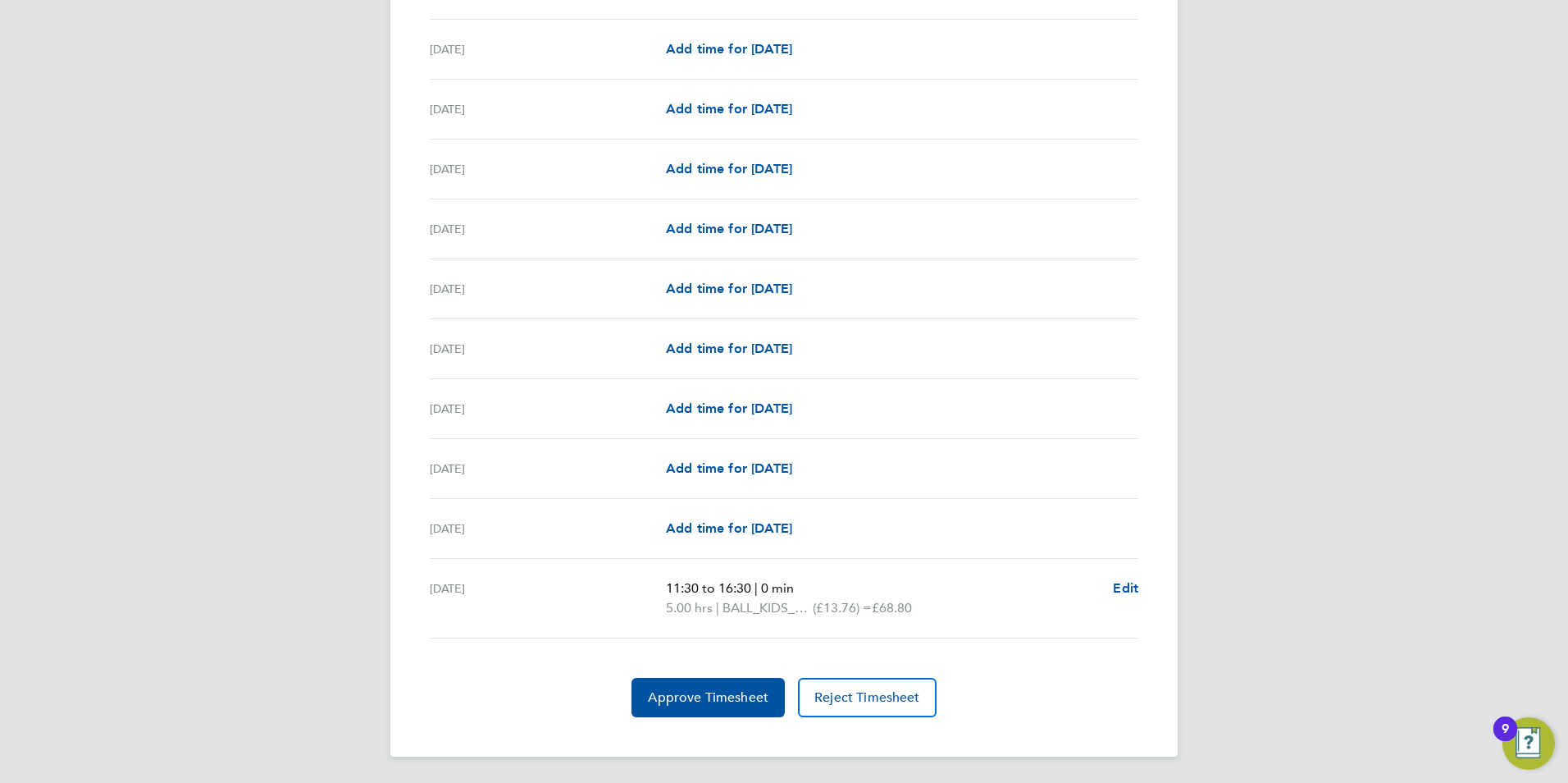
drag, startPoint x: 252, startPoint y: 460, endPoint x: 245, endPoint y: 481, distance: 22.1
click at [666, 704] on span "Approve Timesheet" at bounding box center [708, 698] width 120 height 17
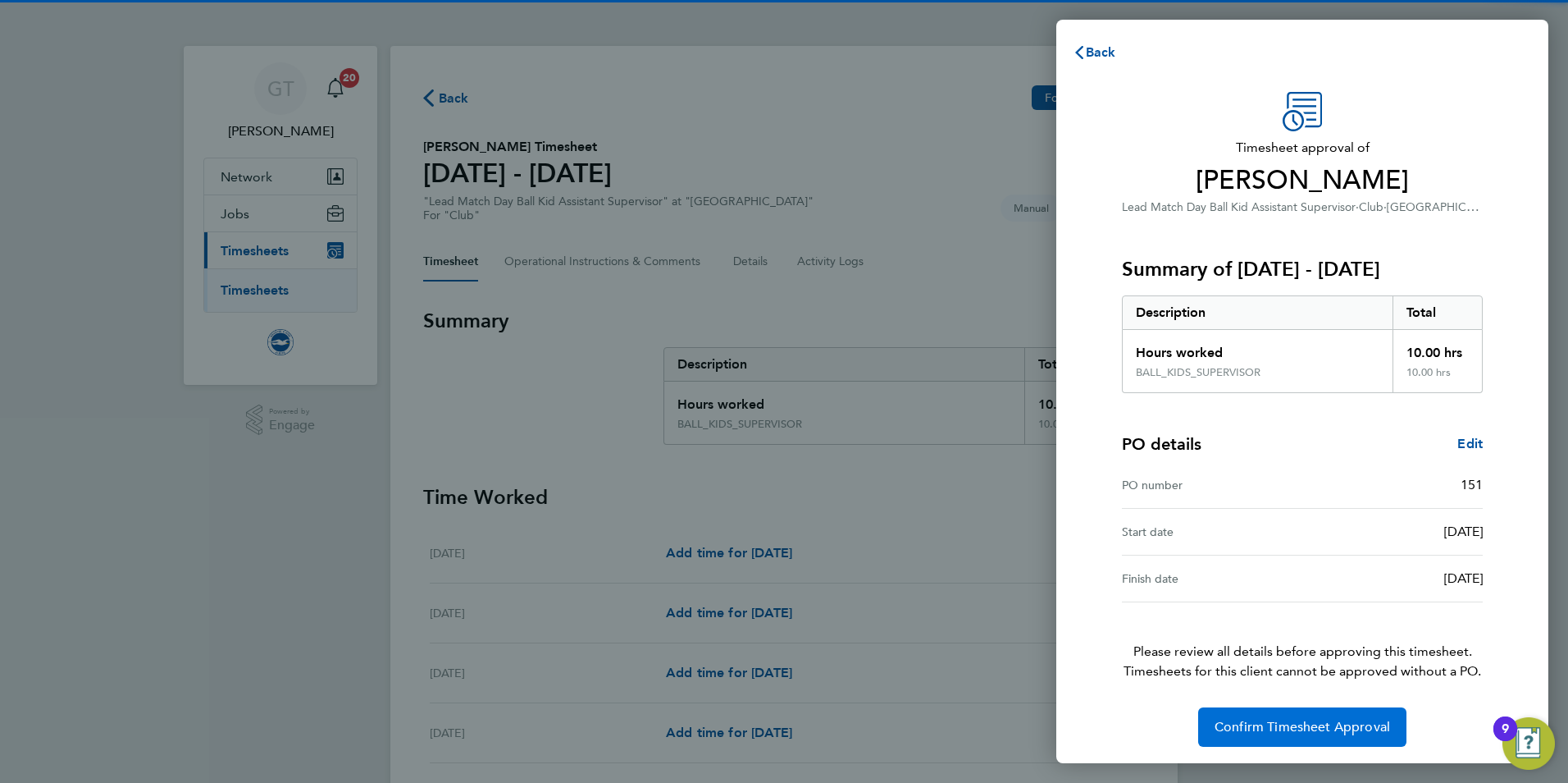
click at [1335, 722] on span "Confirm Timesheet Approval" at bounding box center [1302, 727] width 175 height 17
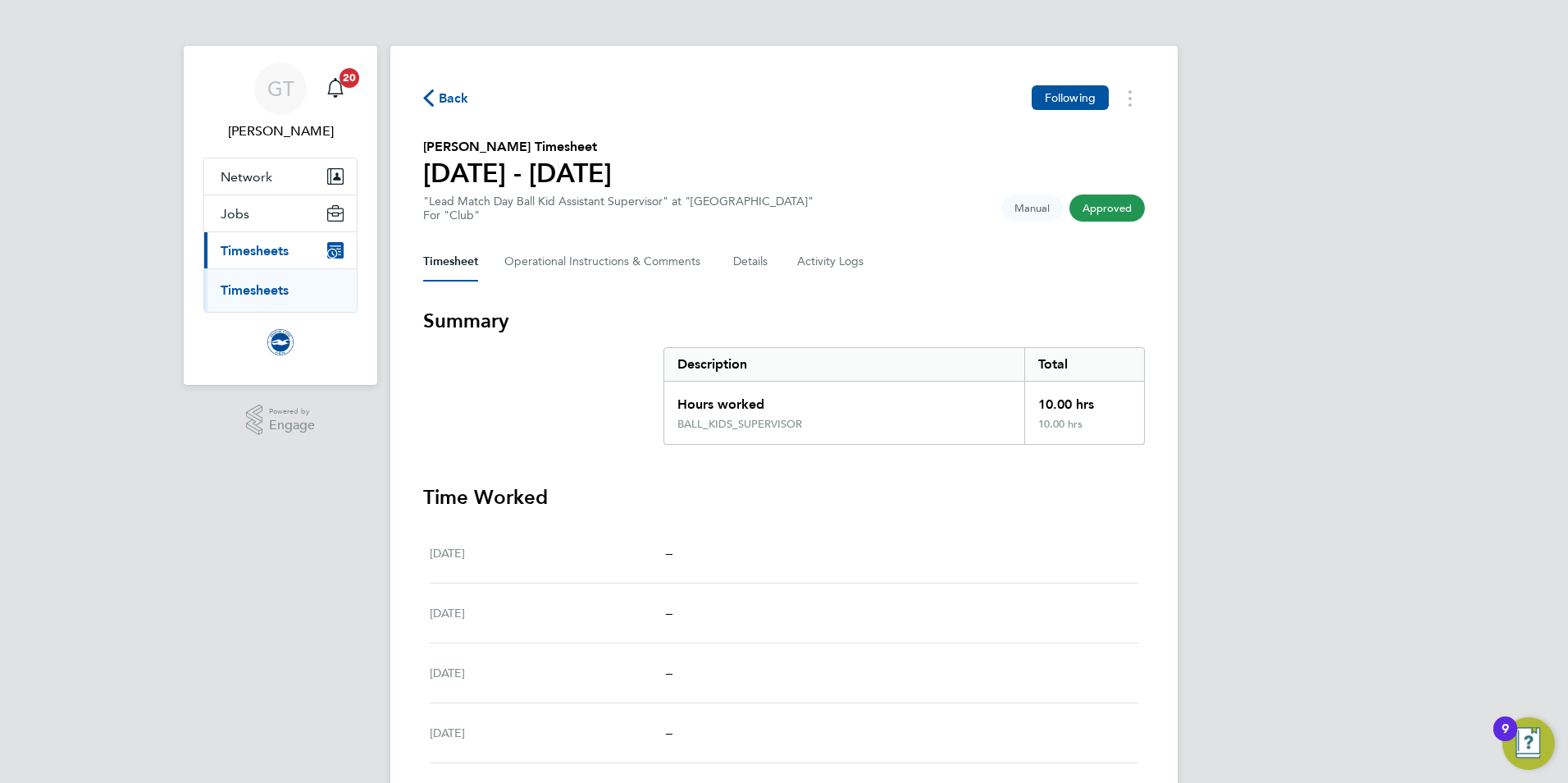
click at [267, 298] on ul "Timesheets" at bounding box center [280, 290] width 153 height 44
click at [271, 291] on link "Timesheets" at bounding box center [254, 290] width 68 height 16
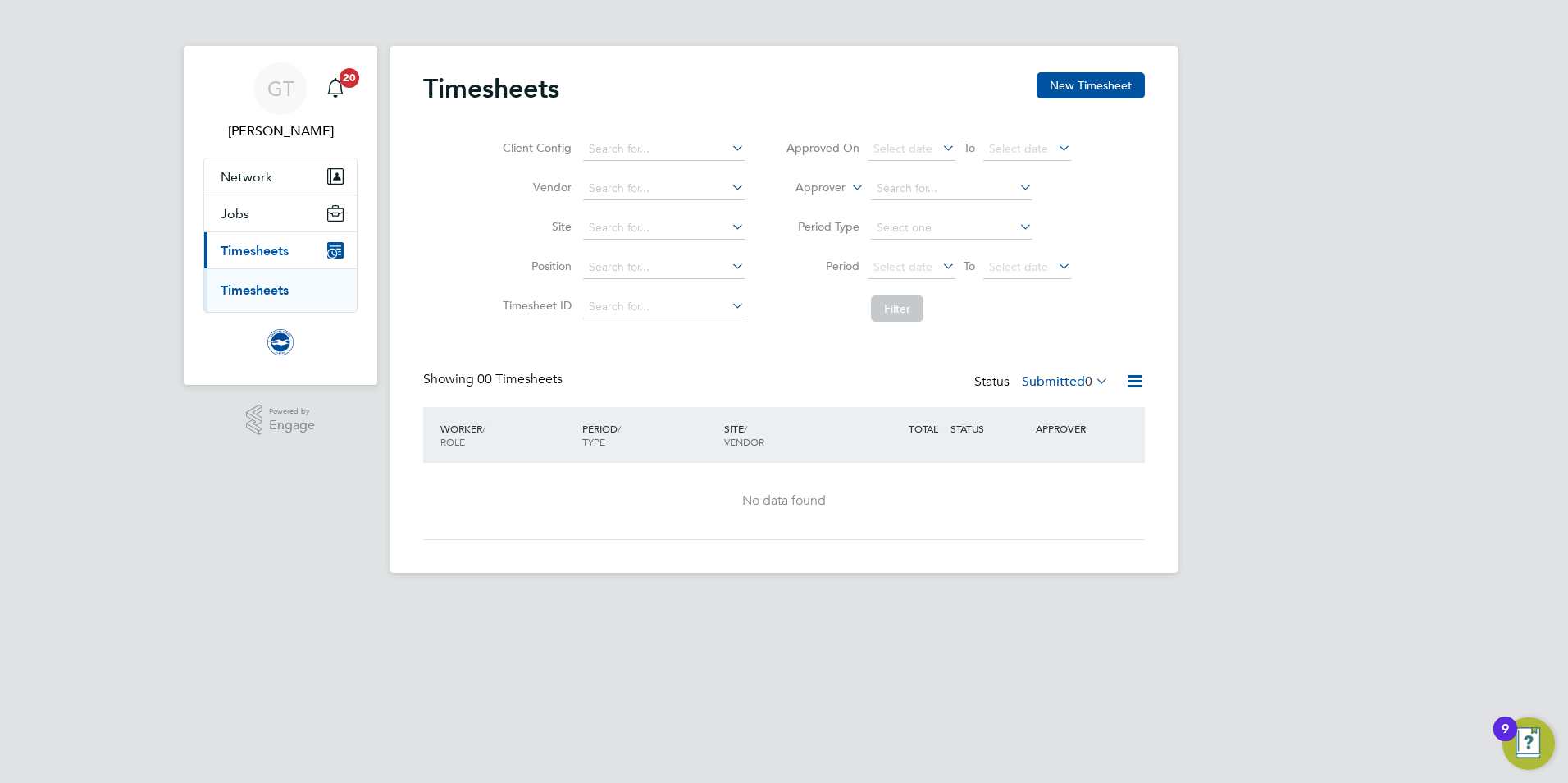
click at [274, 599] on html "GT [PERSON_NAME] Notifications 20 Applications: Network Sites Jobs Placements C…" at bounding box center [784, 299] width 1568 height 599
